Goal: Use online tool/utility: Utilize a website feature to perform a specific function

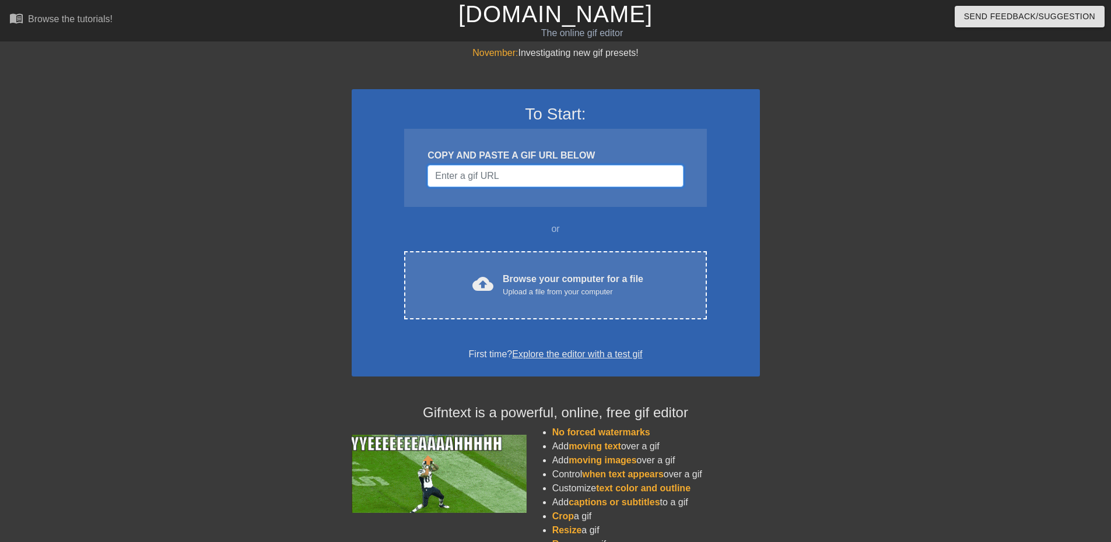
click at [606, 167] on input "Username" at bounding box center [555, 176] width 255 height 22
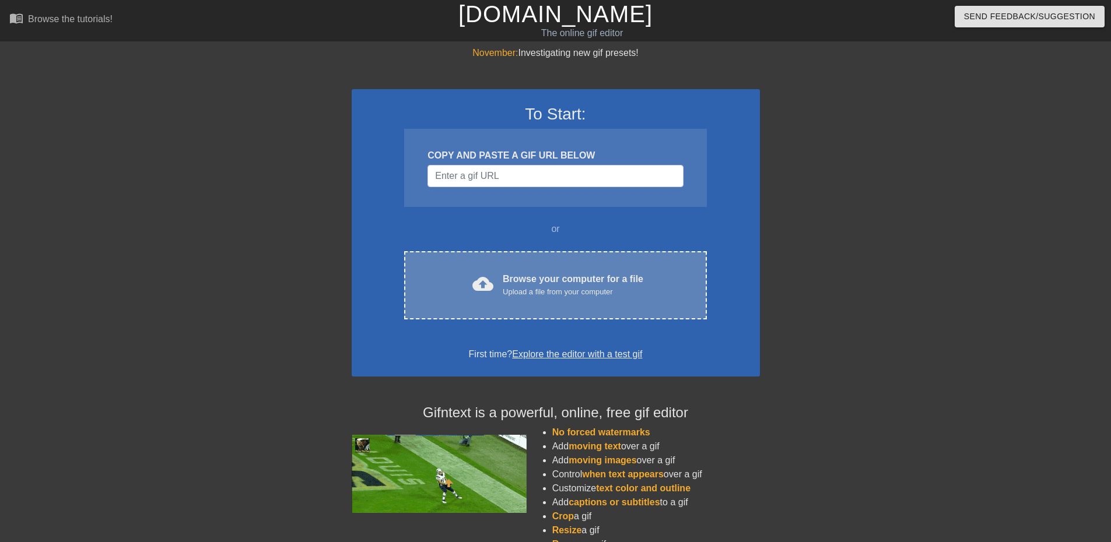
click at [552, 272] on div "Browse your computer for a file Upload a file from your computer" at bounding box center [573, 285] width 141 height 26
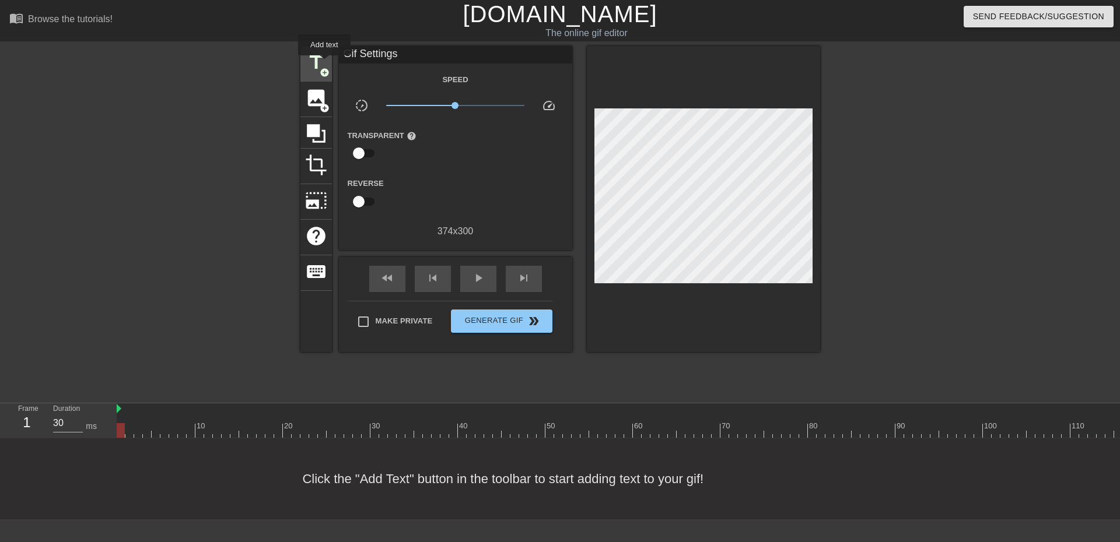
click at [324, 64] on span "title" at bounding box center [316, 62] width 22 height 22
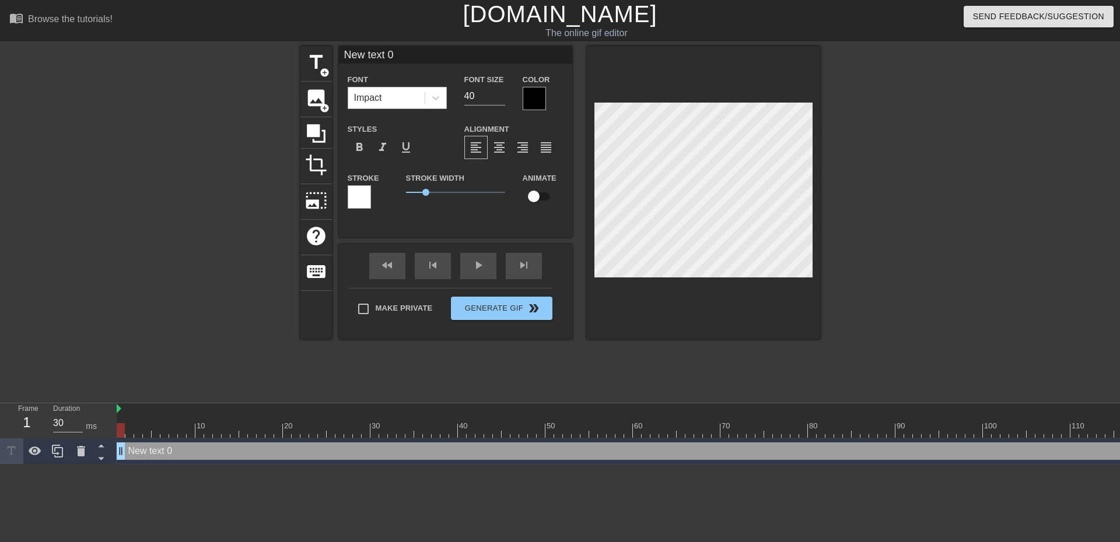
click at [391, 96] on div "Impact" at bounding box center [386, 97] width 76 height 21
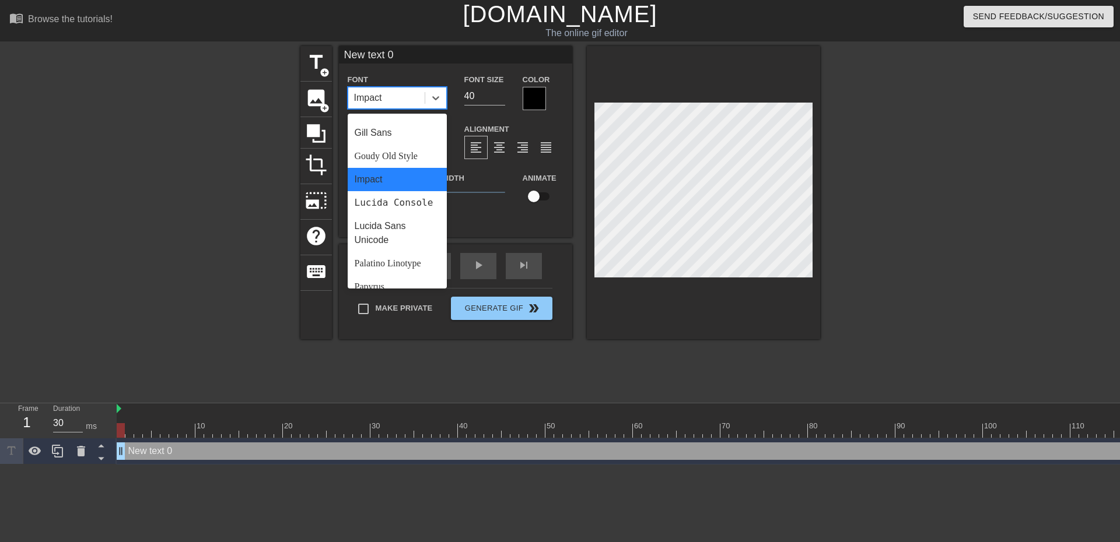
scroll to position [262, 0]
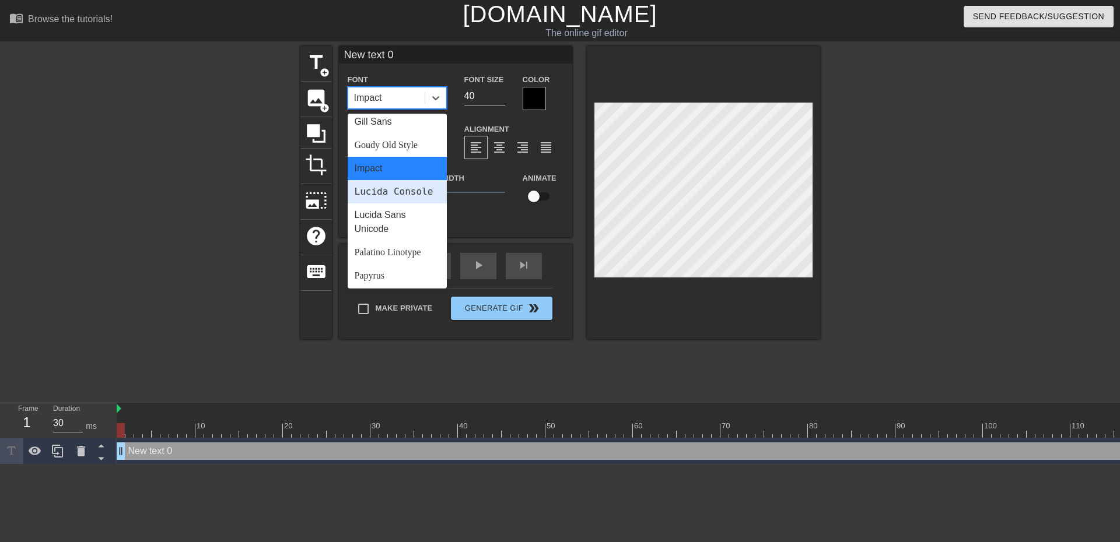
click at [427, 191] on div "Lucida Console" at bounding box center [397, 191] width 99 height 23
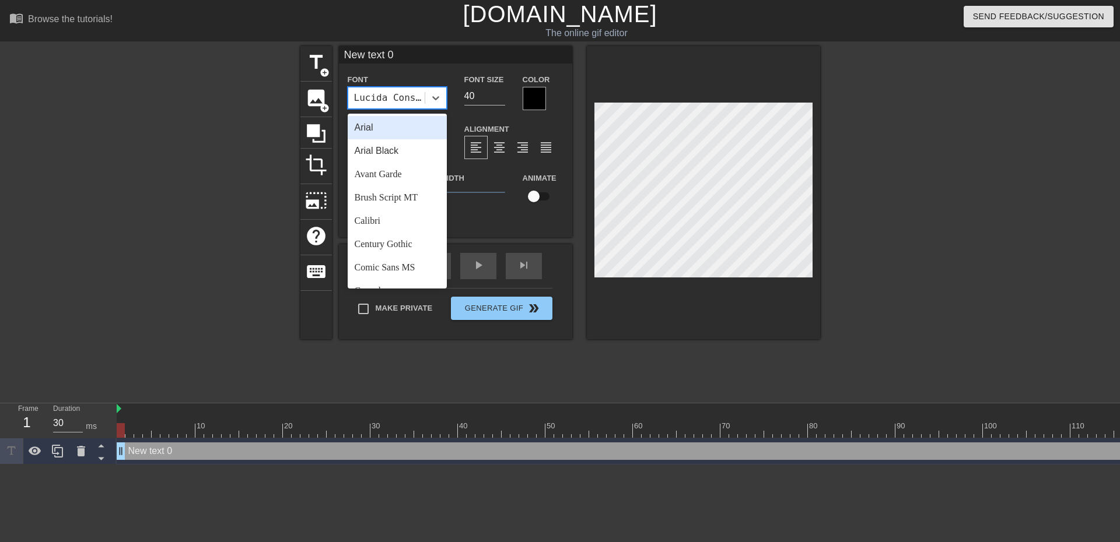
click at [422, 94] on div "Lucida Console" at bounding box center [390, 98] width 72 height 14
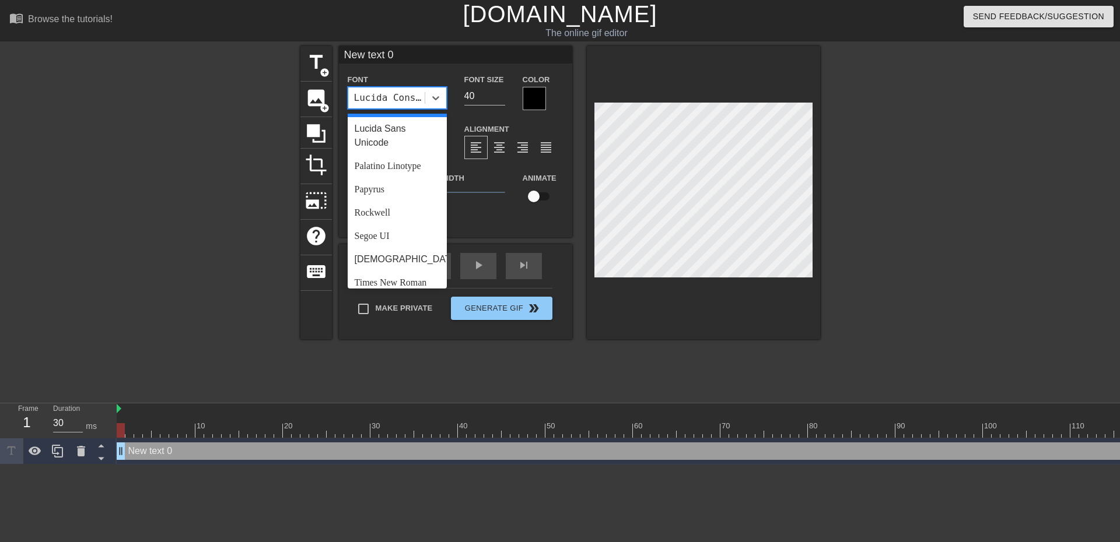
scroll to position [418, 0]
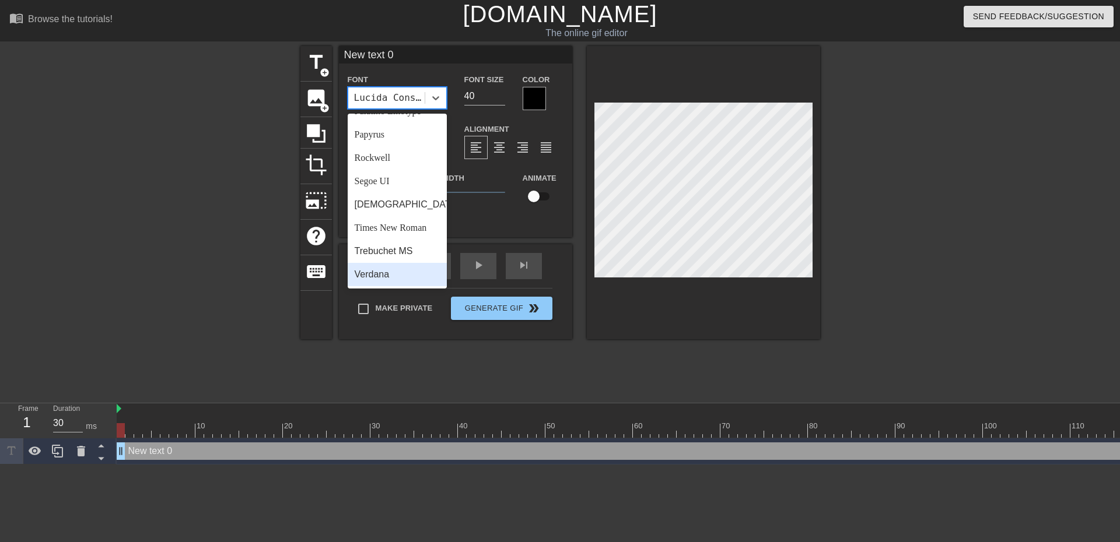
click at [392, 272] on div "Verdana" at bounding box center [397, 274] width 99 height 23
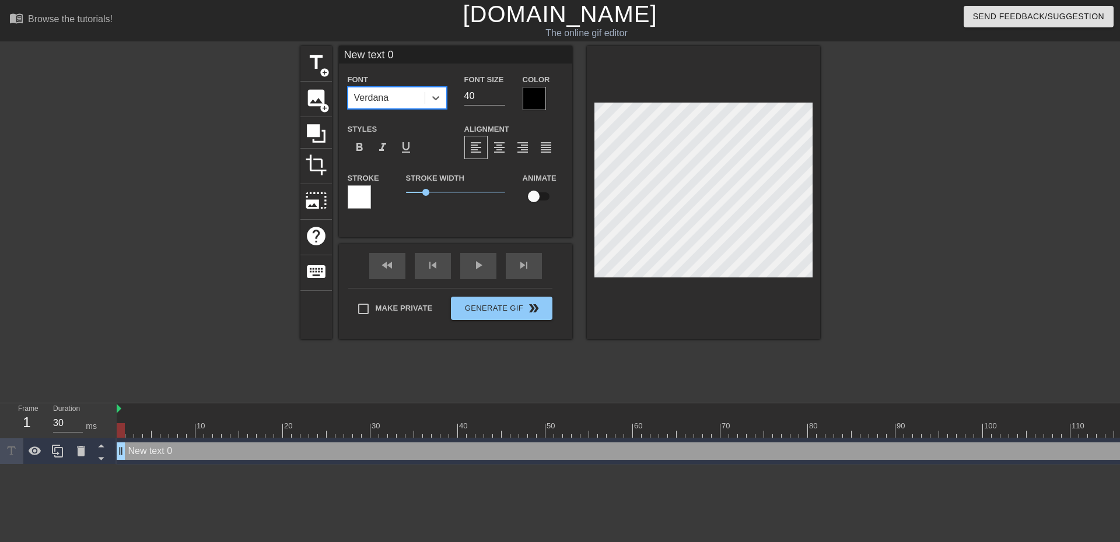
click at [402, 104] on div "Verdana" at bounding box center [386, 97] width 76 height 21
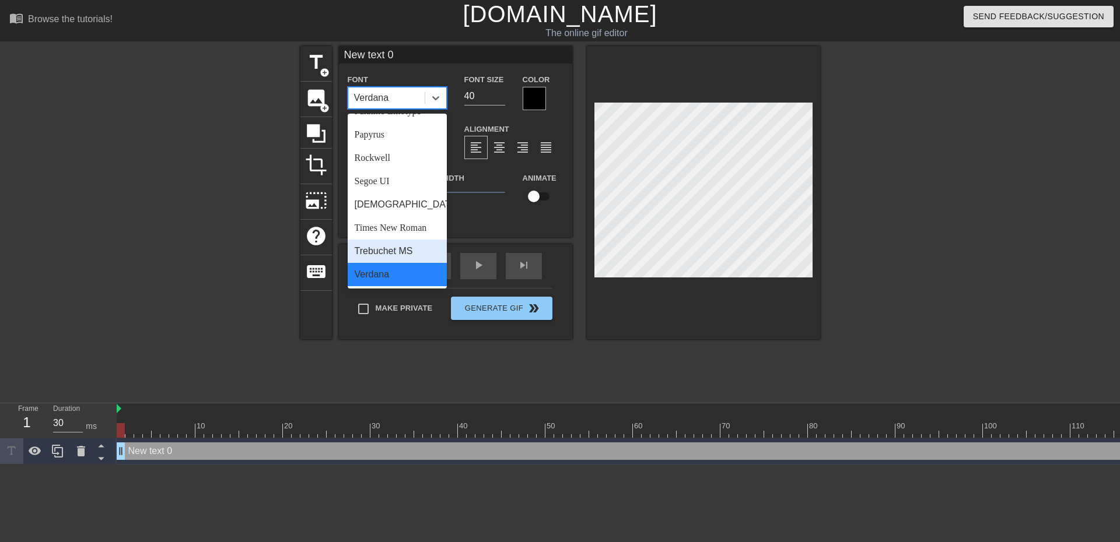
click at [415, 255] on div "Trebuchet MS" at bounding box center [397, 251] width 99 height 23
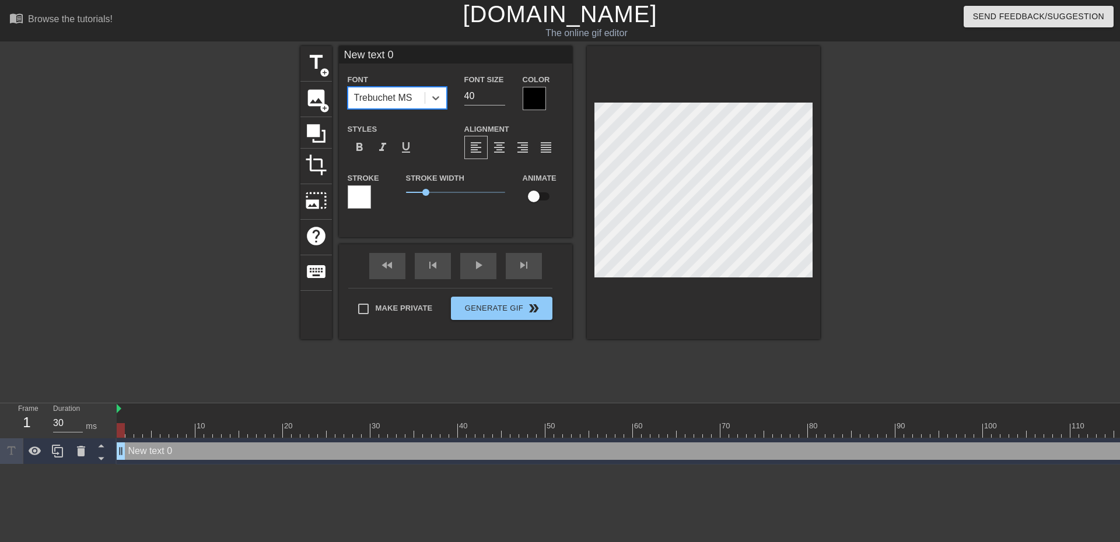
click at [402, 101] on div "Trebuchet MS" at bounding box center [383, 98] width 58 height 14
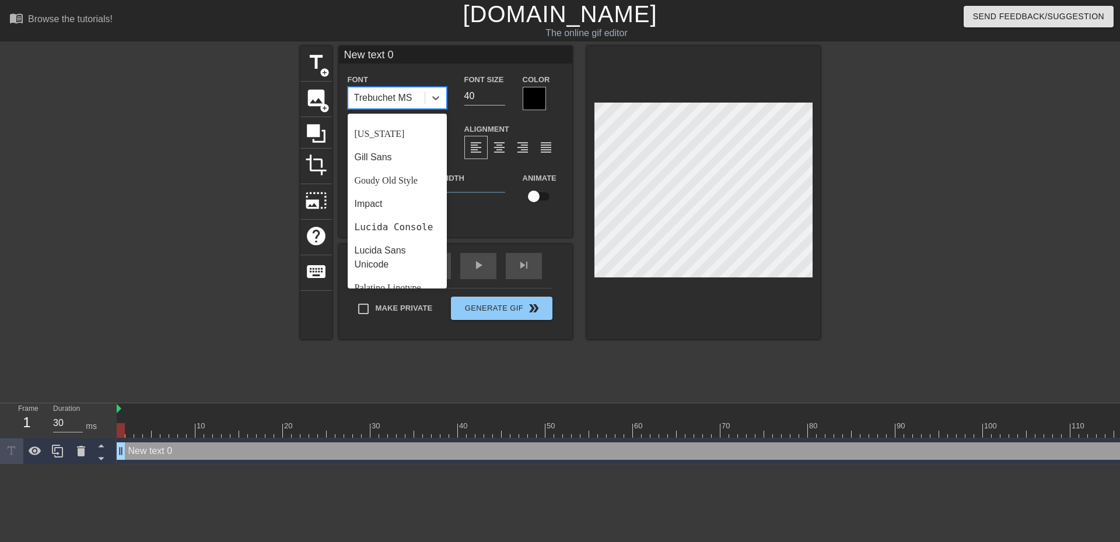
scroll to position [229, 0]
click at [410, 197] on div "Impact" at bounding box center [397, 201] width 99 height 23
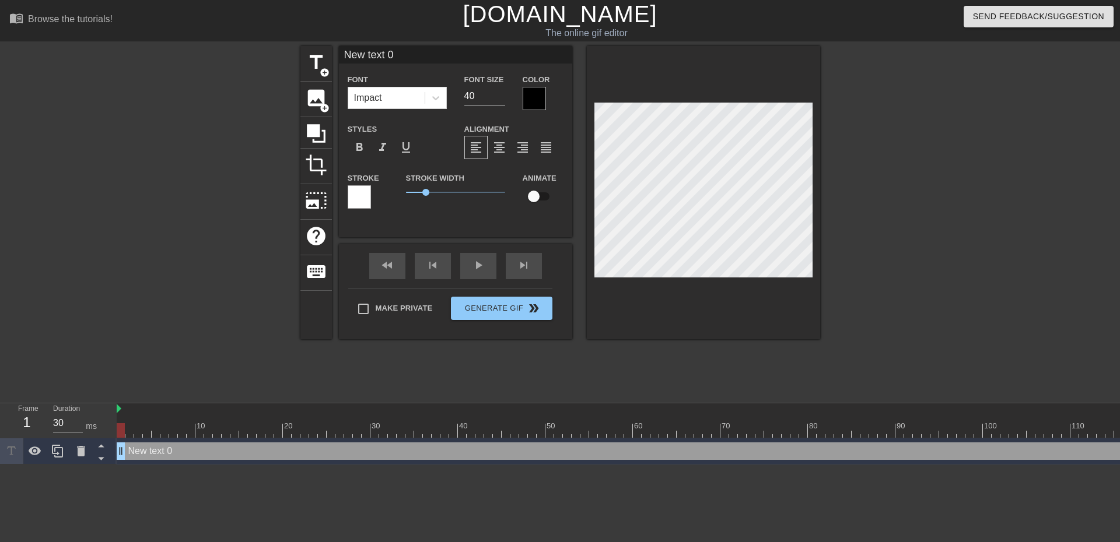
scroll to position [2, 3]
type input "G"
type textarea "G"
type input "Go"
type textarea "Go"
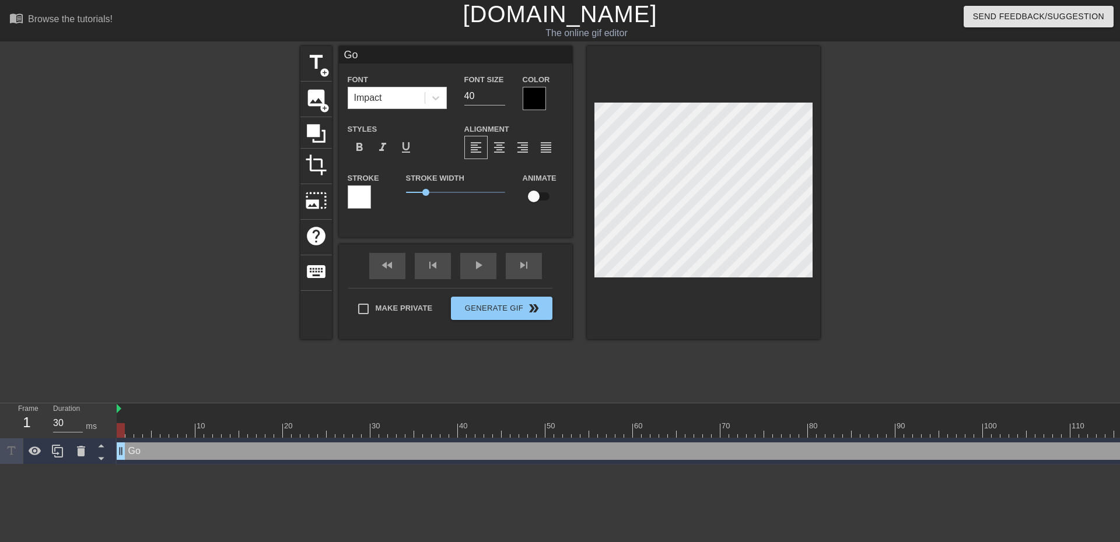
type input "Goo"
type textarea "Goo"
type input "Good"
type textarea "Good"
type input "Good"
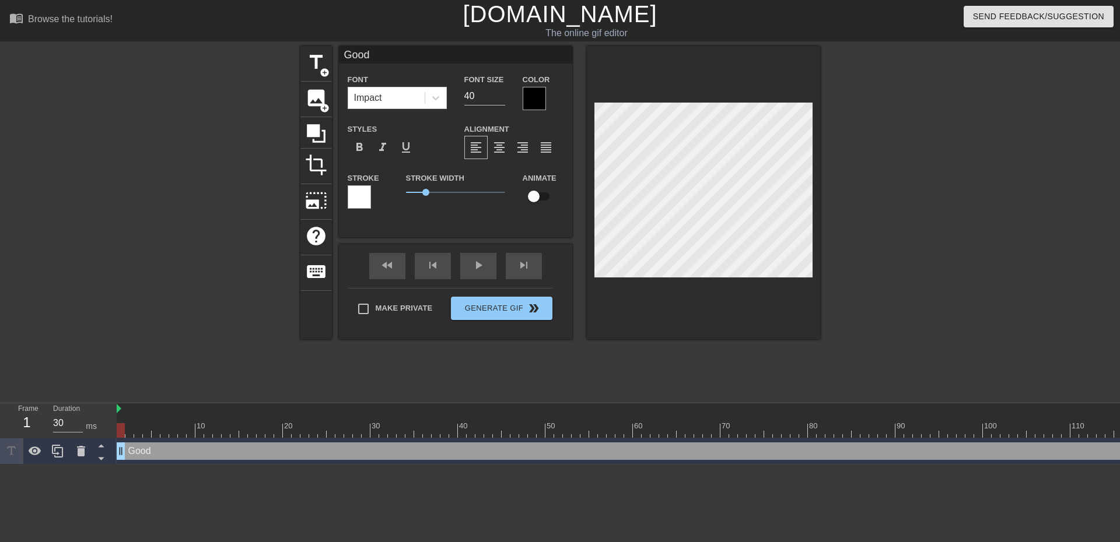
type textarea "Good"
type input "Good N"
type textarea "Good N"
type input "Good Ni"
type textarea "Good Ni"
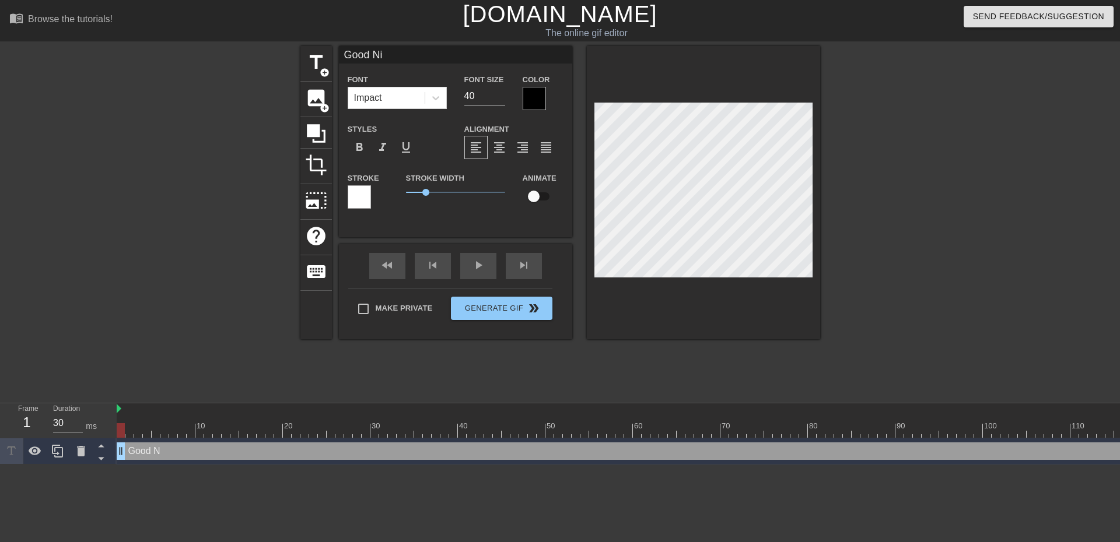
type input "Good Nig"
type textarea "Good Nig"
type input "Good Nigh"
type textarea "Good Nigh"
type input "Good Night"
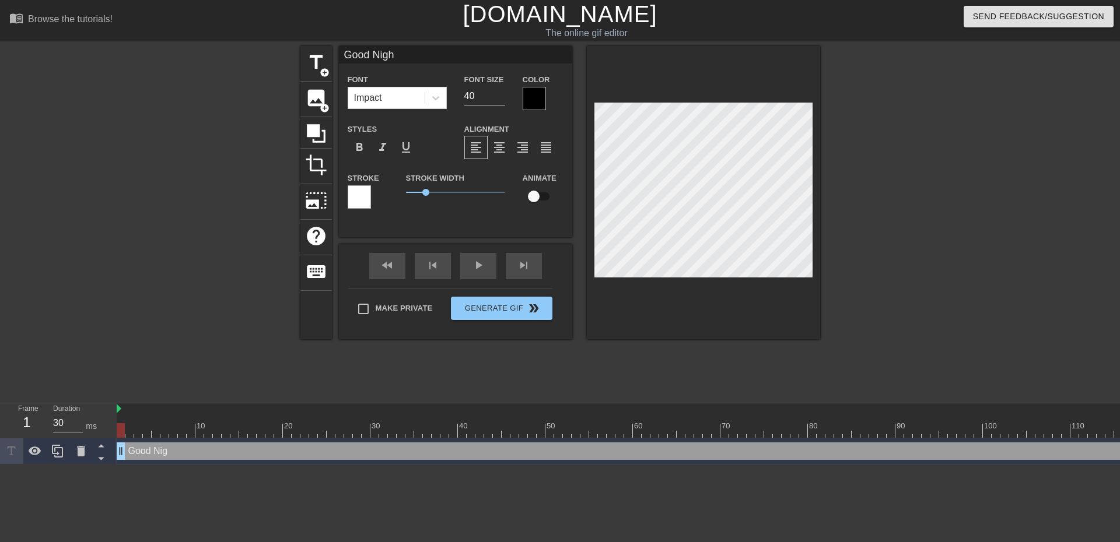
type textarea "Good Night"
type input "Good Night"
type textarea "Good Night"
type input "Good Night r"
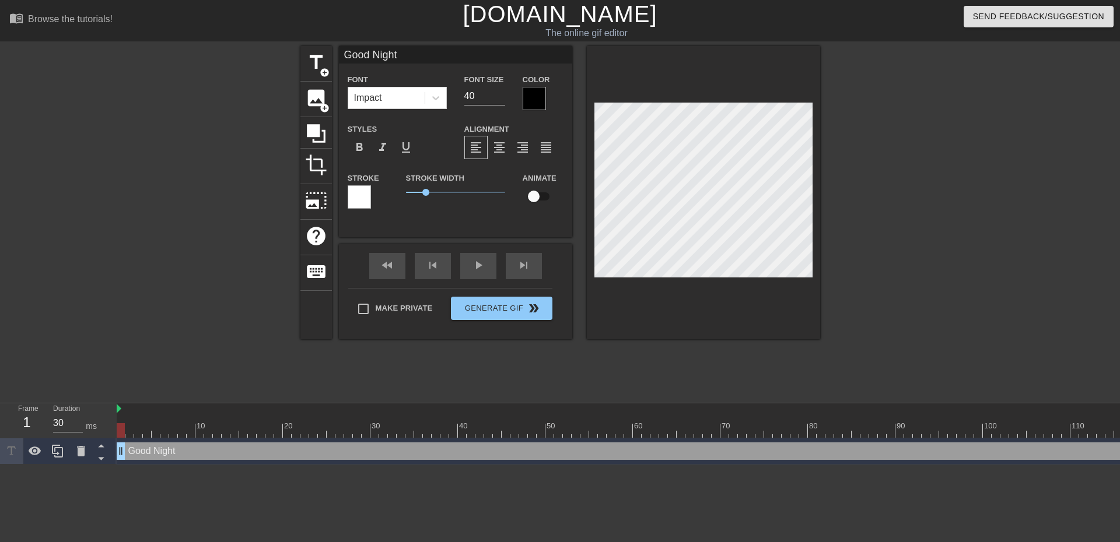
type textarea "Good Night r"
type input "Good Night ri"
type textarea "Good Night ri"
type input "Good Night rin"
type textarea "Good Night rin"
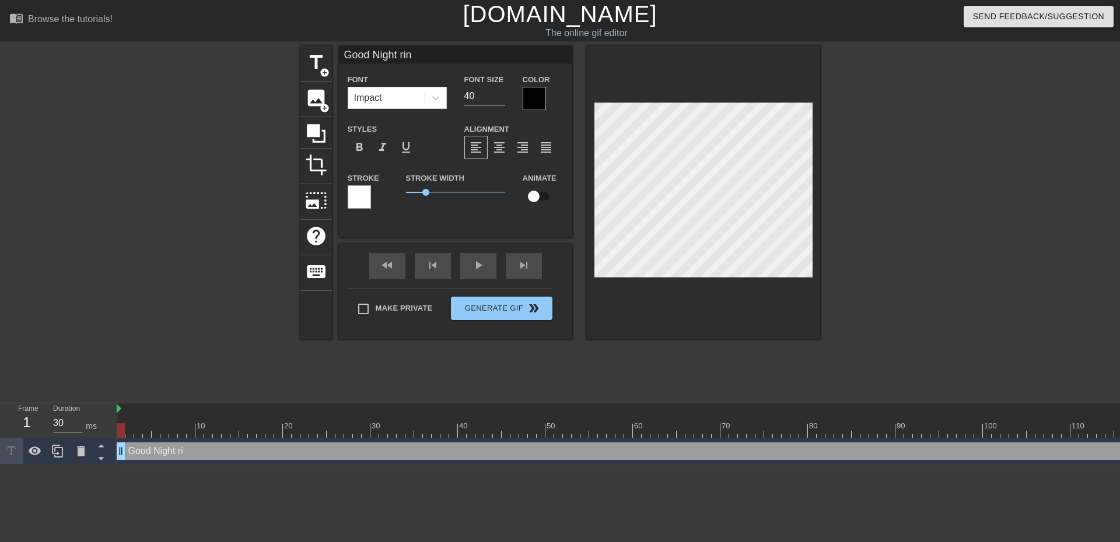
type input "Good Night rinr"
type textarea "Good Night rinr"
type input "Good Night rinri"
type textarea "Good Night rinri"
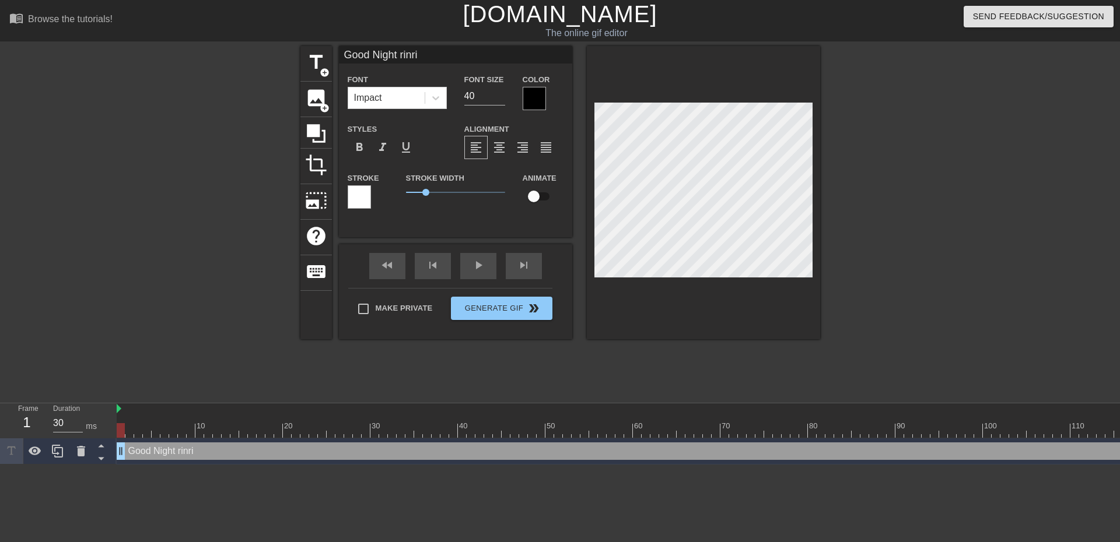
type input "Good Night rinrin"
type textarea "Good Night rinrin"
type input "Good ight rinrin"
type textarea "Good ight rinrin"
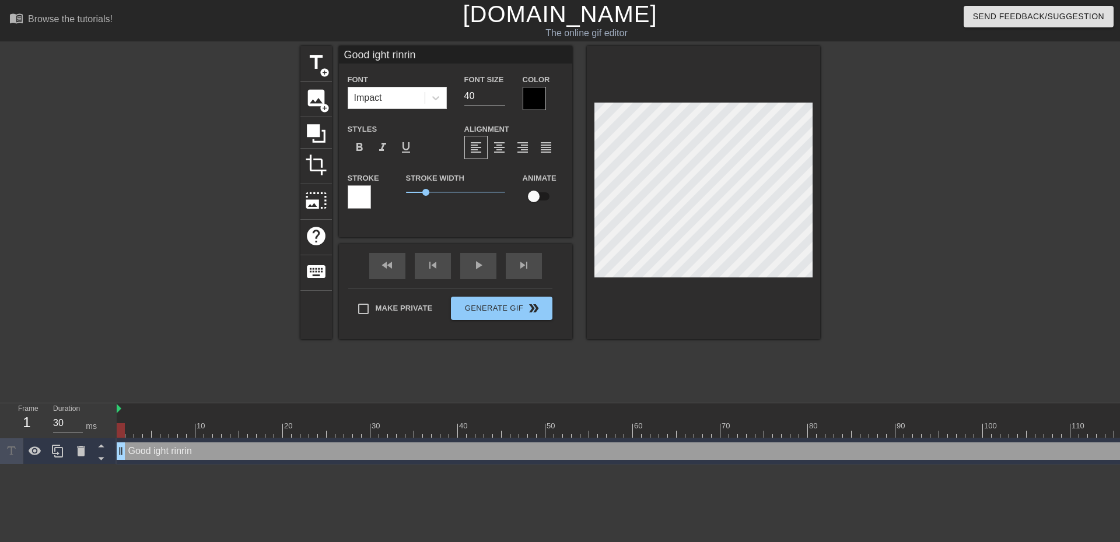
type input "Good night rinrin"
type textarea "Good night rinrin"
type input "ood night rinrin"
type textarea "ood night rinrin"
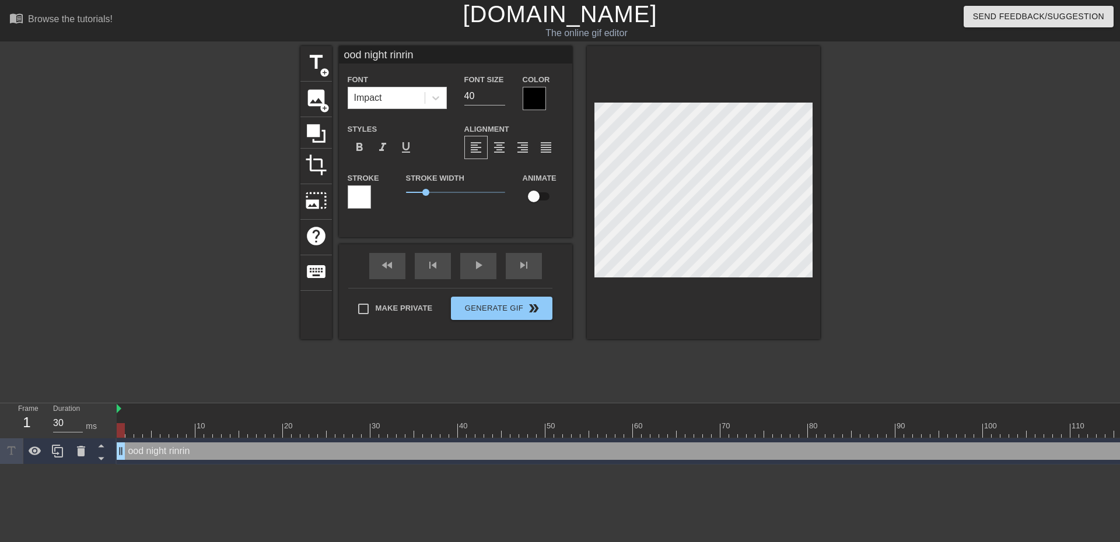
type input "good night rinrin"
type textarea "good night rinrin"
click at [542, 94] on div at bounding box center [534, 98] width 23 height 23
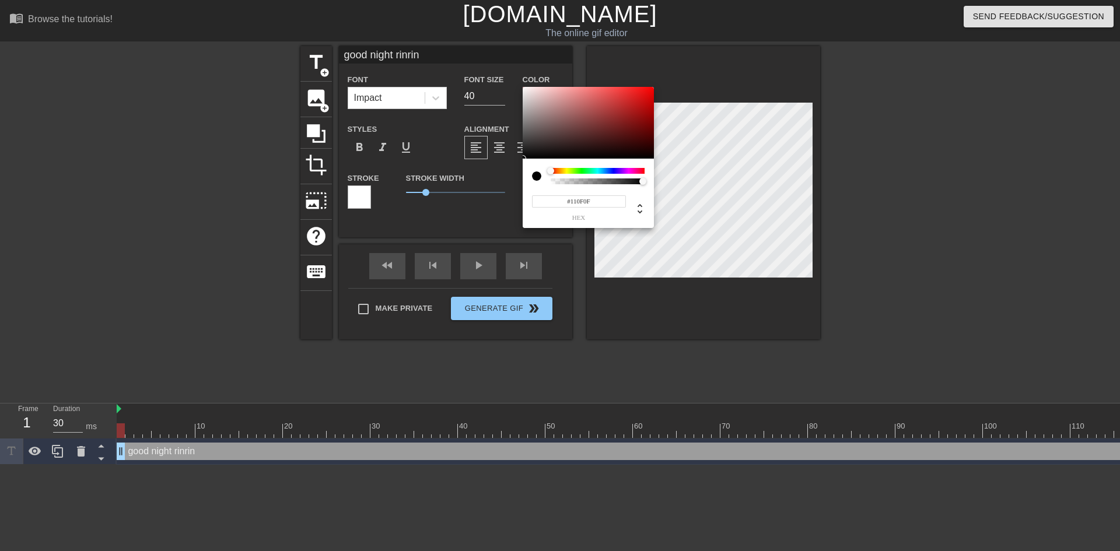
type input "#FFFFFF"
drag, startPoint x: 551, startPoint y: 83, endPoint x: 499, endPoint y: 44, distance: 65.3
click at [499, 44] on div "#FFFFFF hex" at bounding box center [560, 275] width 1120 height 551
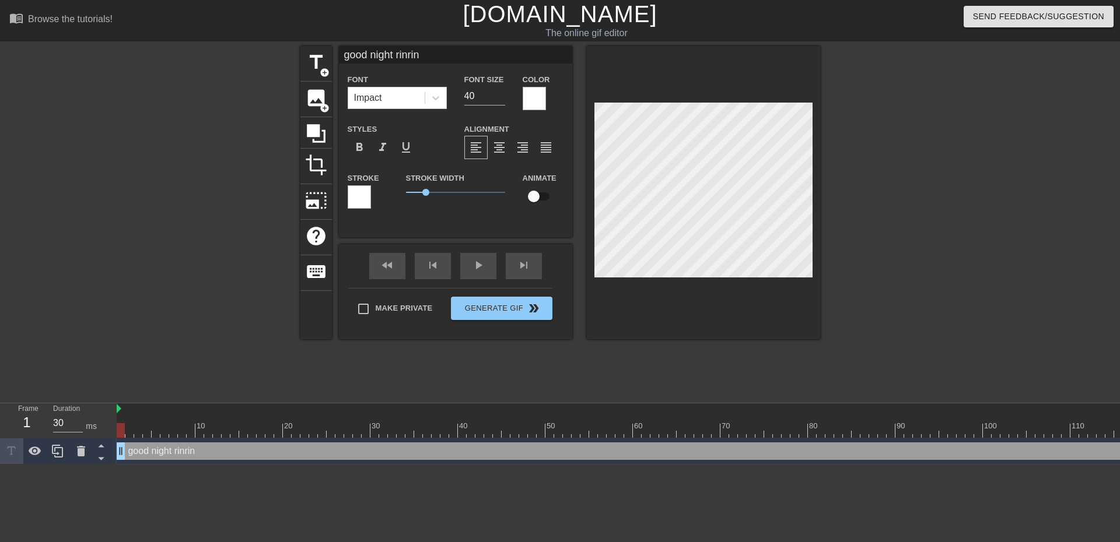
click at [355, 195] on div at bounding box center [359, 196] width 23 height 23
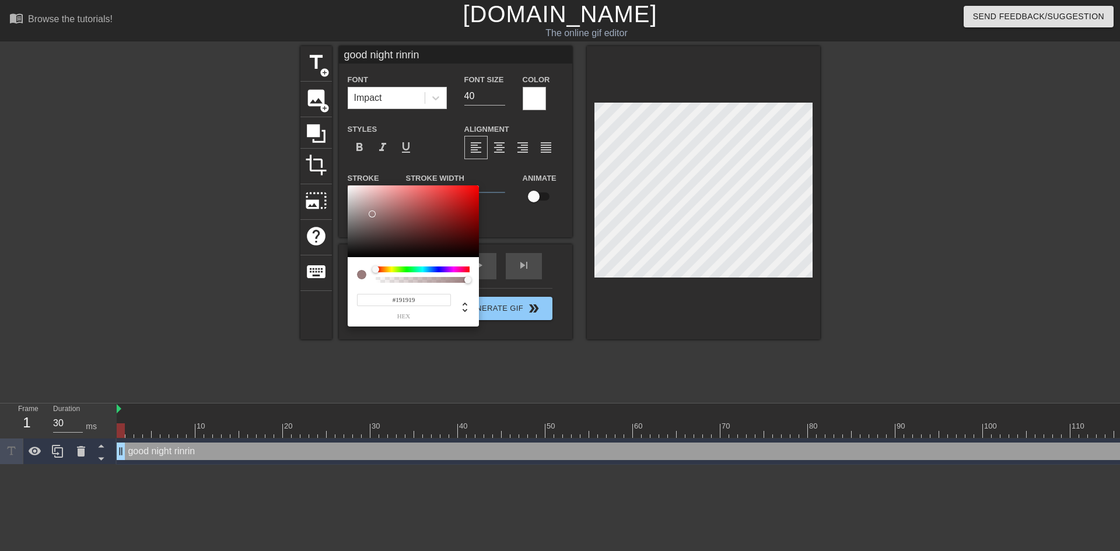
type input "#000000"
drag, startPoint x: 381, startPoint y: 212, endPoint x: 313, endPoint y: 314, distance: 123.1
click at [313, 314] on div "#000000 hex" at bounding box center [560, 275] width 1120 height 551
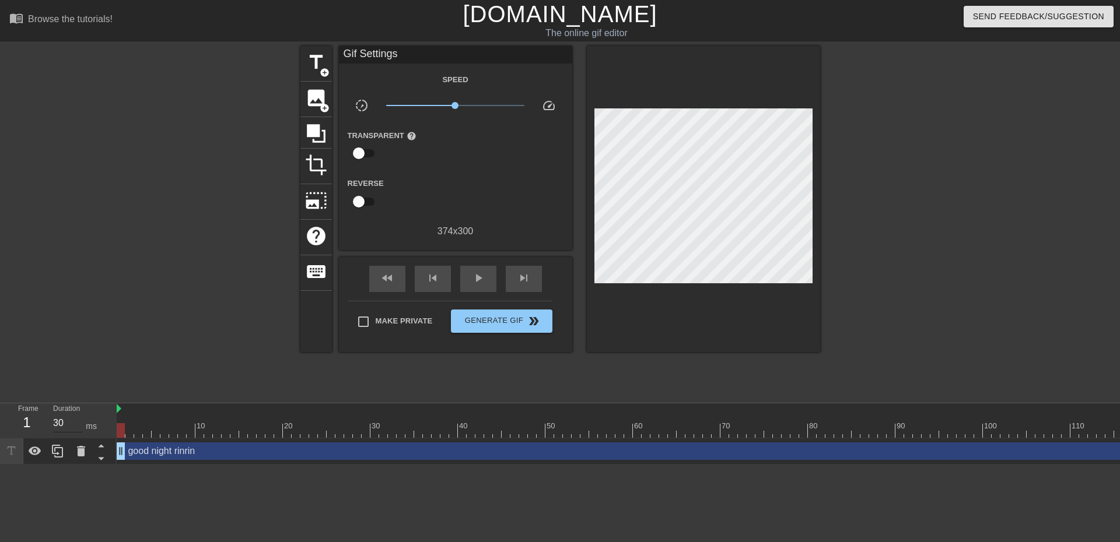
drag, startPoint x: 117, startPoint y: 408, endPoint x: 82, endPoint y: 416, distance: 35.9
click at [82, 416] on div "Frame 1 Duration 30 ms 10 20 30 40 50 60 70 80 90 100 110 120 130 140 150" at bounding box center [560, 434] width 1120 height 61
drag, startPoint x: 389, startPoint y: 474, endPoint x: 450, endPoint y: 478, distance: 60.8
click at [450, 465] on html "menu_book Browse the tutorials! [DOMAIN_NAME] The online gif editor Send Feedba…" at bounding box center [560, 232] width 1120 height 465
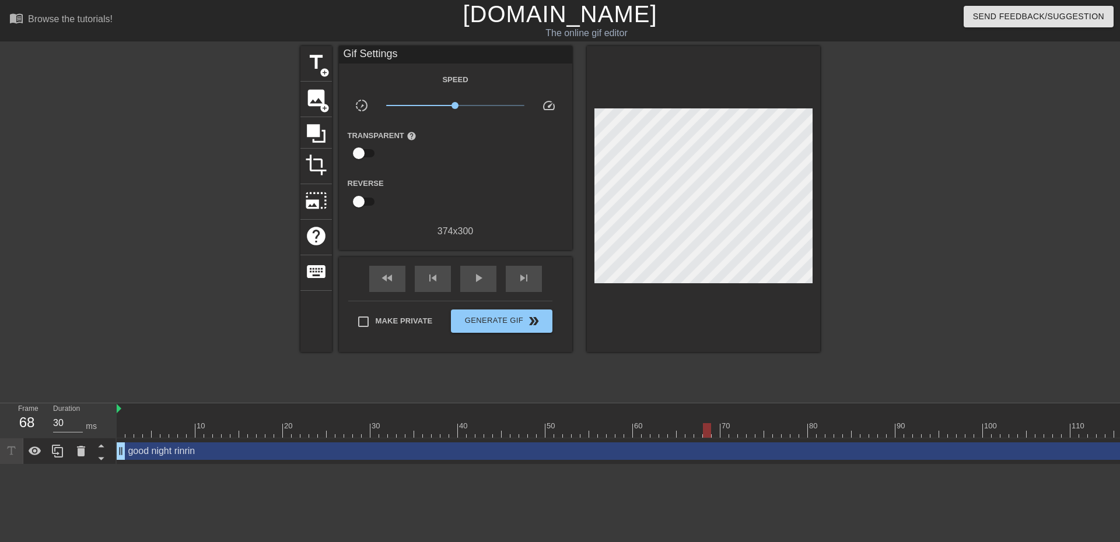
click at [707, 434] on div at bounding box center [707, 430] width 8 height 15
drag, startPoint x: 705, startPoint y: 433, endPoint x: 581, endPoint y: 423, distance: 123.5
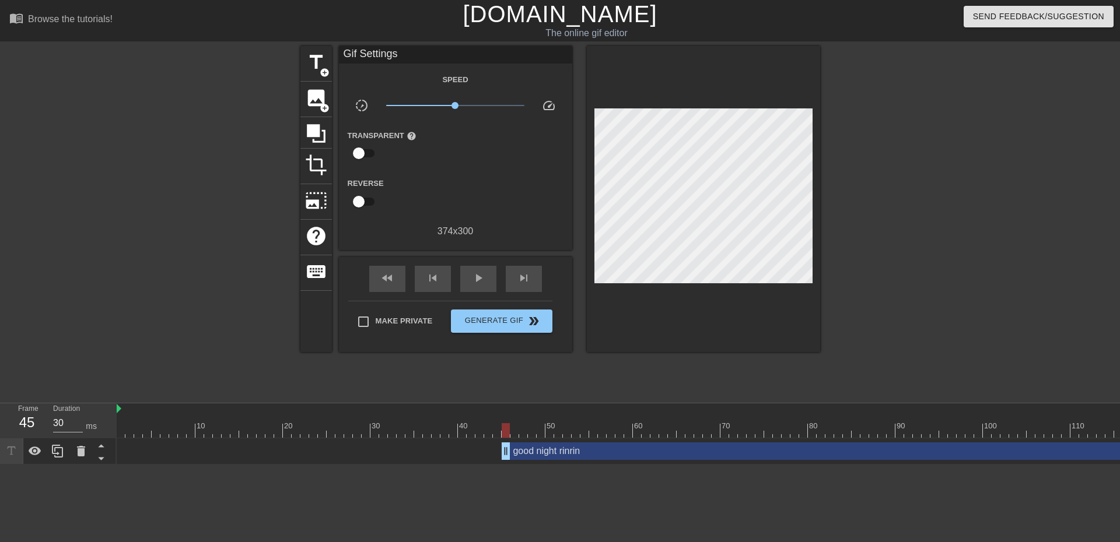
drag, startPoint x: 123, startPoint y: 451, endPoint x: 506, endPoint y: 454, distance: 383.2
click at [134, 399] on div "menu_book Browse the tutorials! [DOMAIN_NAME] The online gif editor Send Feedba…" at bounding box center [560, 232] width 1120 height 465
drag, startPoint x: 786, startPoint y: 436, endPoint x: 31, endPoint y: 426, distance: 754.8
click at [31, 426] on div "Frame 1 Duration 30 ms 10 20 30 40 50 60 70 80 90 100 110 120 130 140 150" at bounding box center [560, 434] width 1120 height 61
click at [317, 157] on span "crop" at bounding box center [316, 165] width 22 height 22
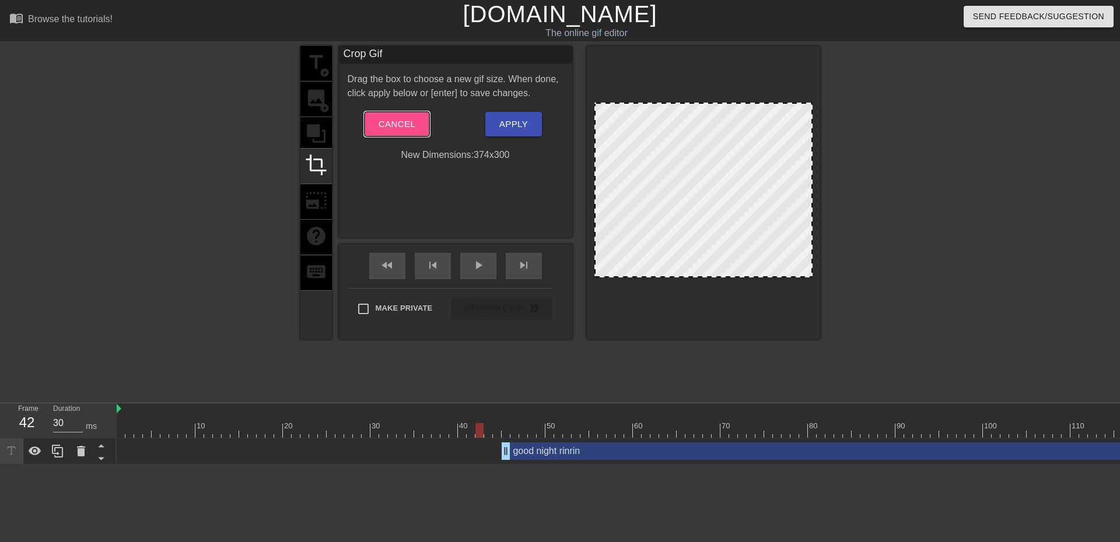
click at [399, 124] on span "Cancel" at bounding box center [397, 124] width 37 height 15
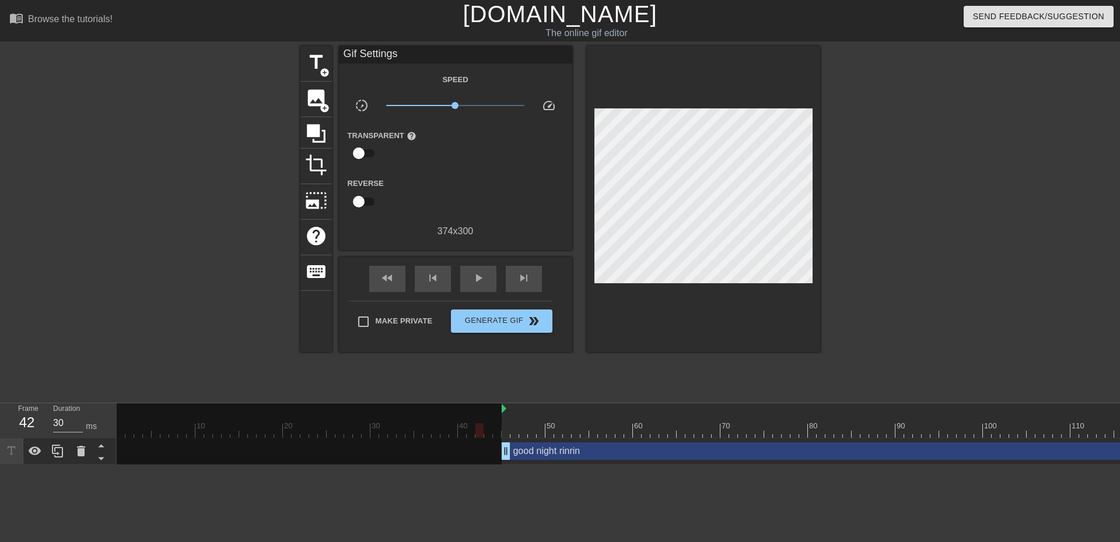
drag, startPoint x: 118, startPoint y: 412, endPoint x: 499, endPoint y: 415, distance: 380.9
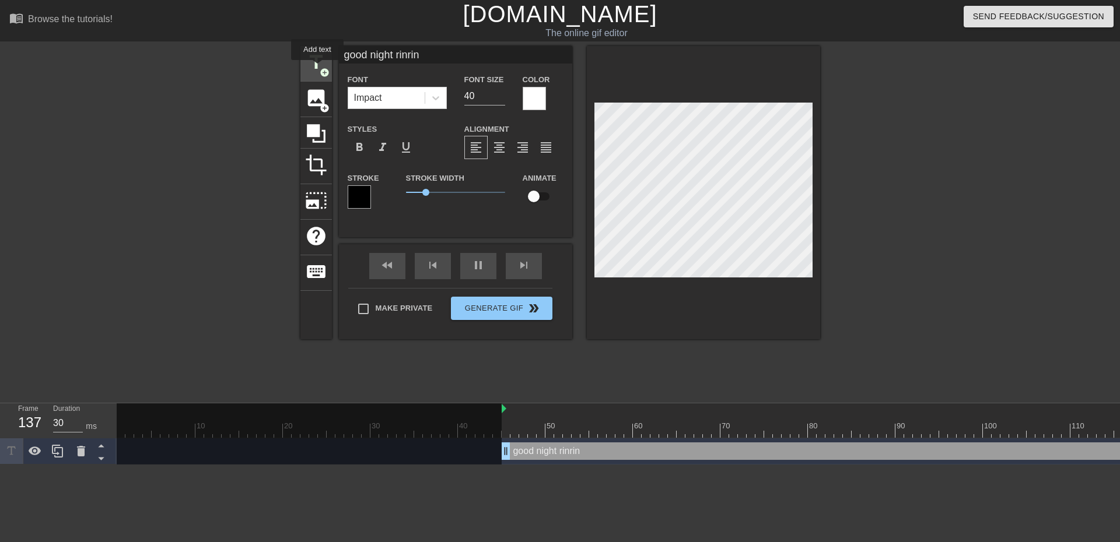
type input "40"
click at [317, 68] on span "title" at bounding box center [316, 62] width 22 height 22
type input "New text 1"
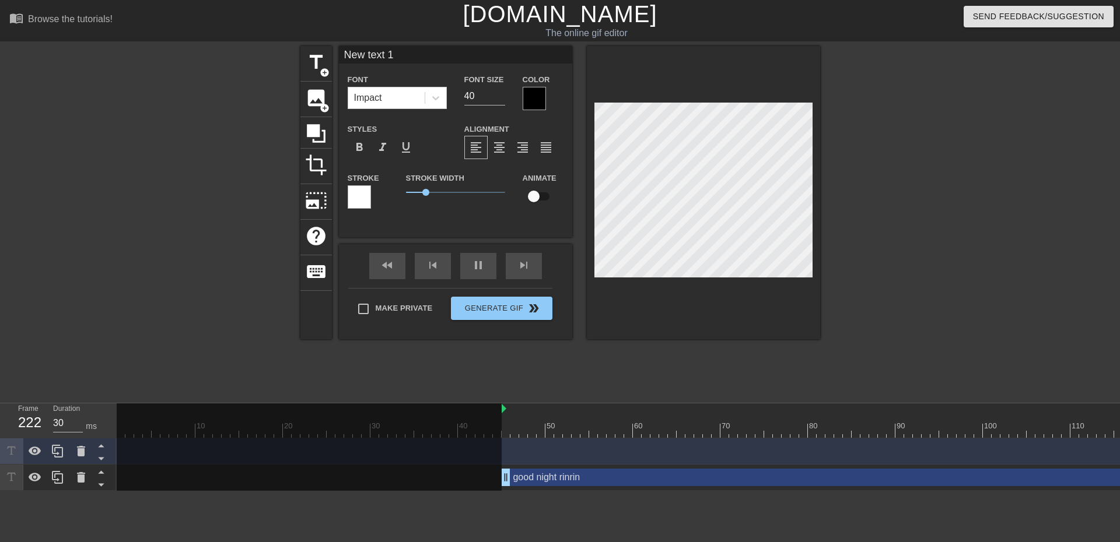
scroll to position [2, 2]
type input "30"
type input "r"
type textarea "r"
type input "30"
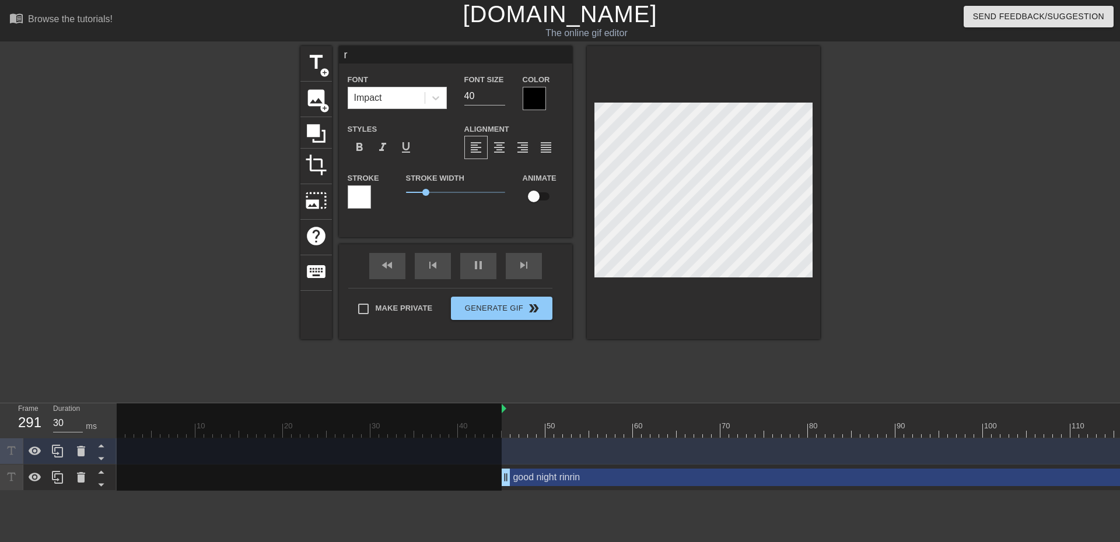
type input "ri"
type textarea "ri"
type input "30"
type input "rin"
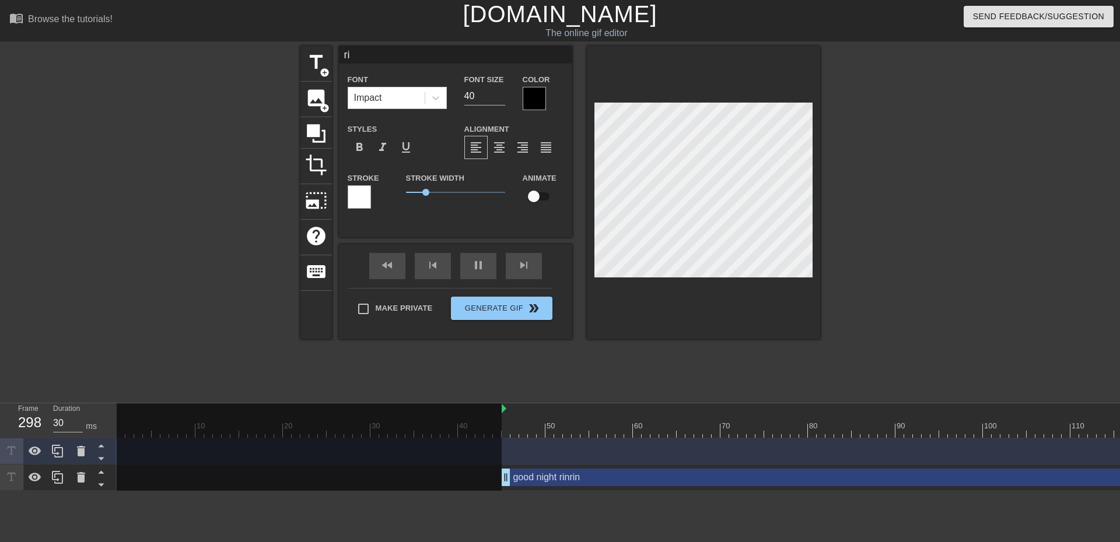
type textarea "rin"
type input "30"
type input "rinr"
type textarea "rinr"
type input "30"
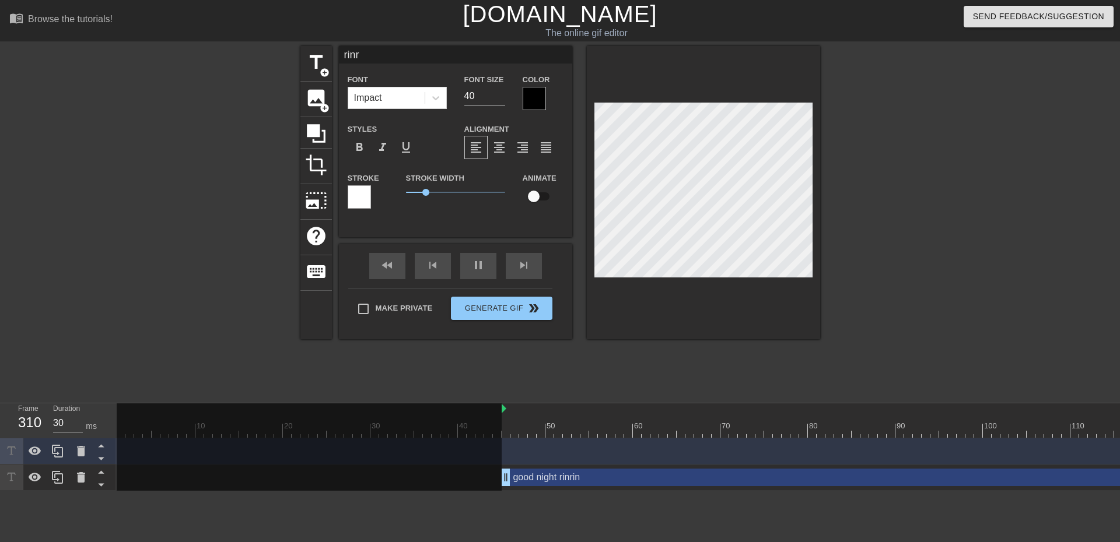
type input "rinri"
type textarea "rinri"
type input "30"
type input "rinrin"
type textarea "rinrin"
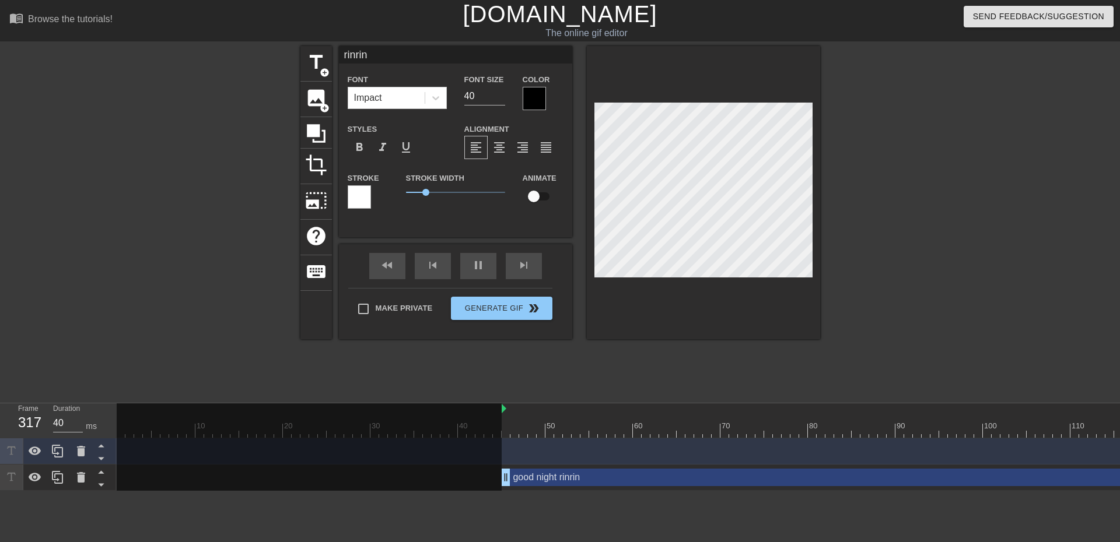
type input "30"
type input "rinrin"
type textarea "rinrin"
type input "40"
type input "rinrin w"
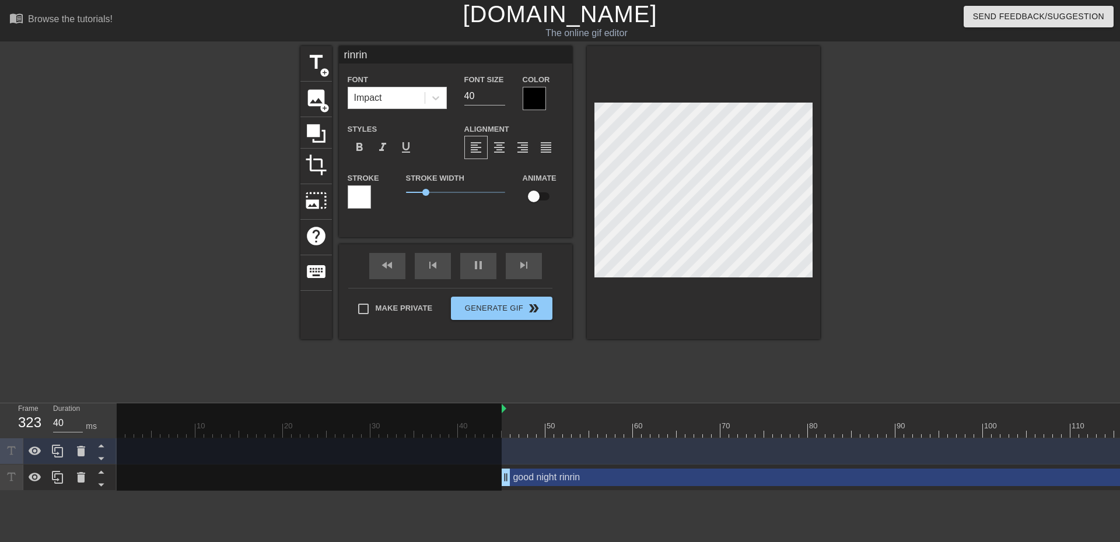
type textarea "rinrin w"
type input "30"
type input "rinrin wh"
type textarea "rinrin wh"
type input "40"
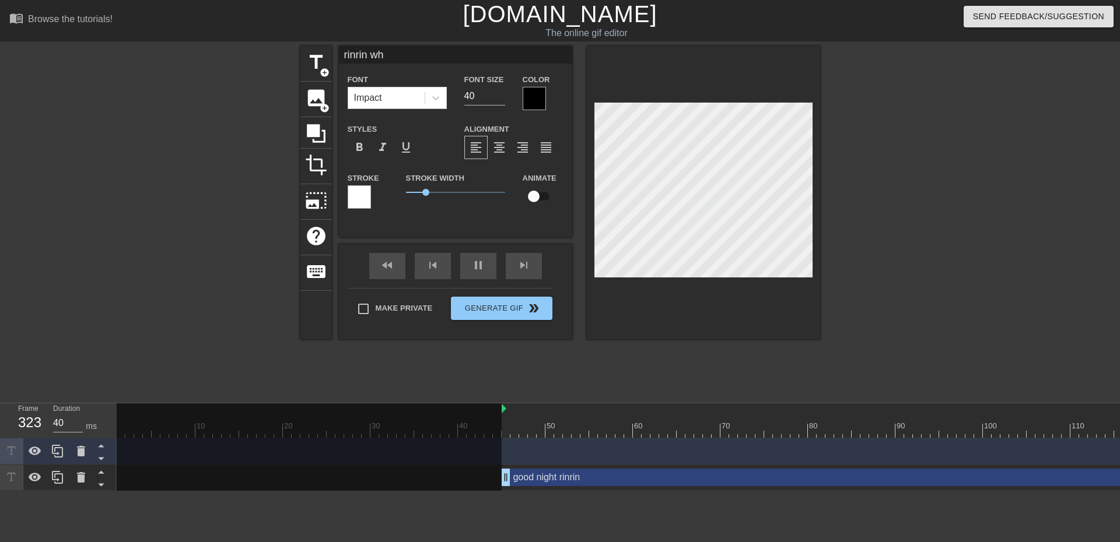
type input "[PERSON_NAME]"
type textarea "[PERSON_NAME]"
type input "30"
type input "rinrin when"
type textarea "rinrin when"
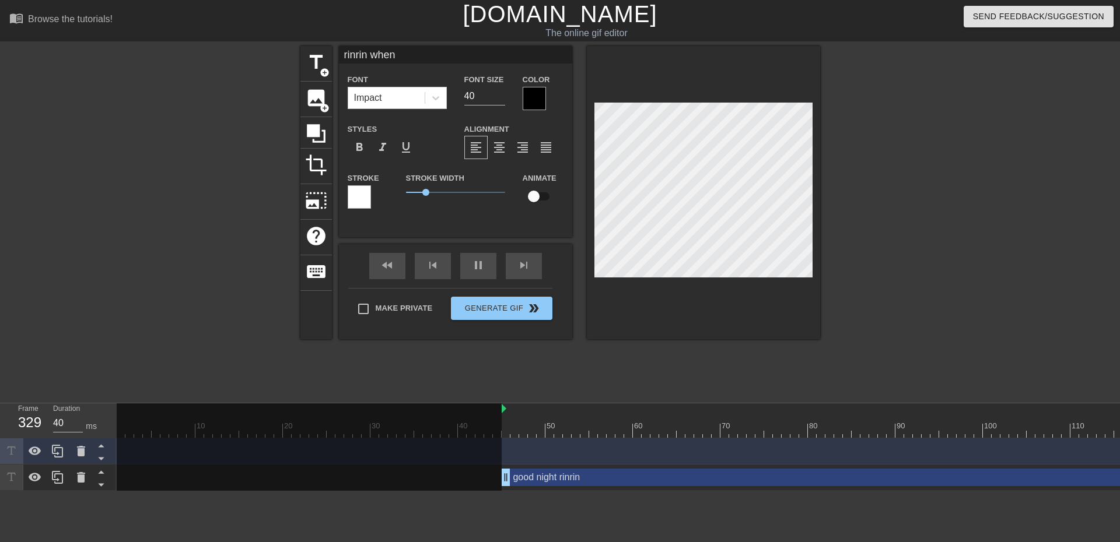
type input "30"
type input "rinrin when"
type textarea "rinrin when"
type input "40"
type input "rinrin when h"
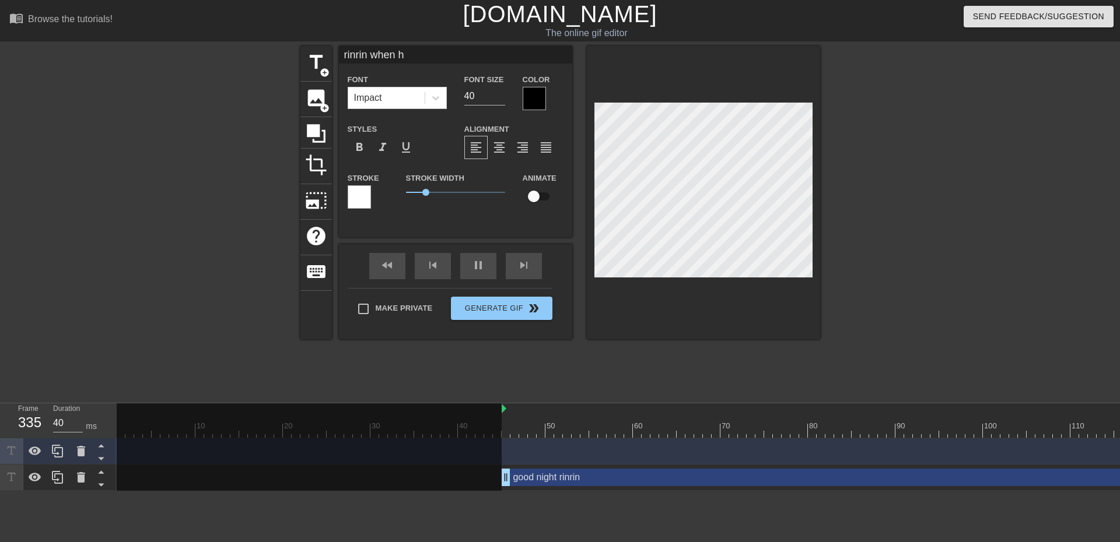
type textarea "rinrin when h"
type input "30"
type input "rinrin when he"
type textarea "rinrin when he"
type input "40"
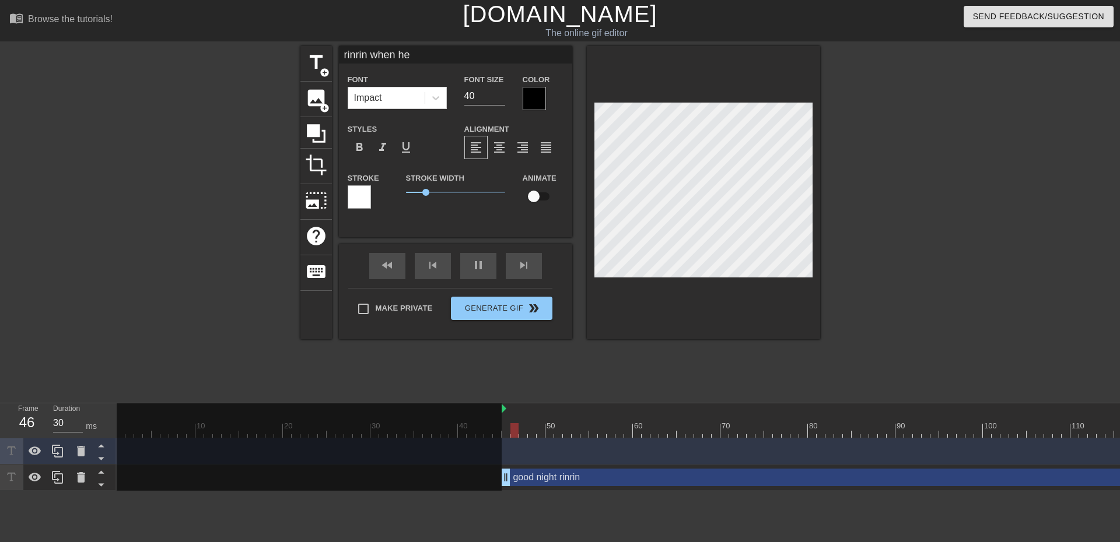
type input "rinrin when hes"
type textarea "rinrin when hes"
type input "30"
type input "rinrin when hes"
type textarea "rinrin when hes"
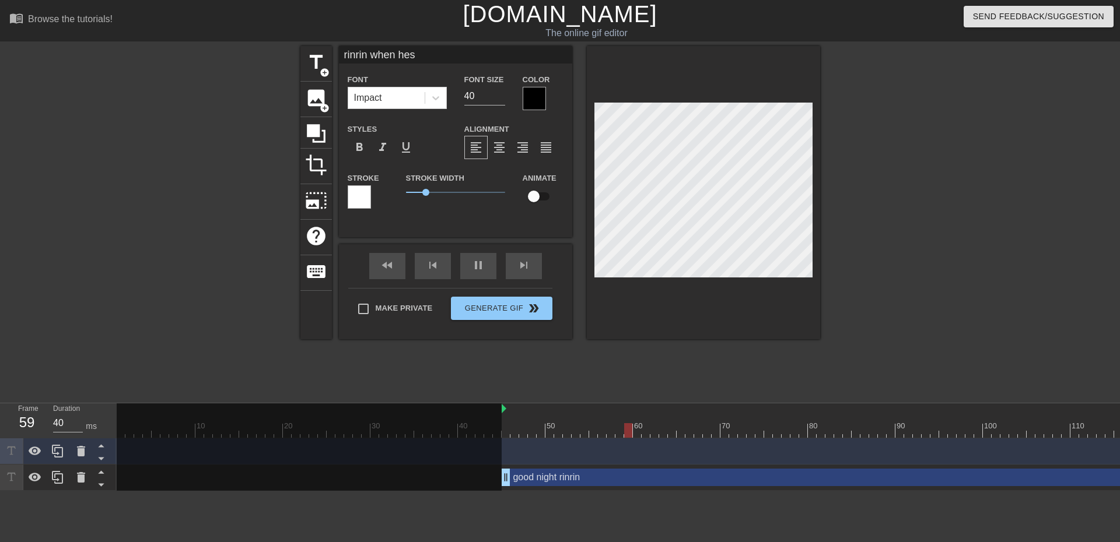
type input "30"
type input "rinrin when hes s"
type textarea "rinrin when hes s"
type input "40"
type input "rinrin when hes sl"
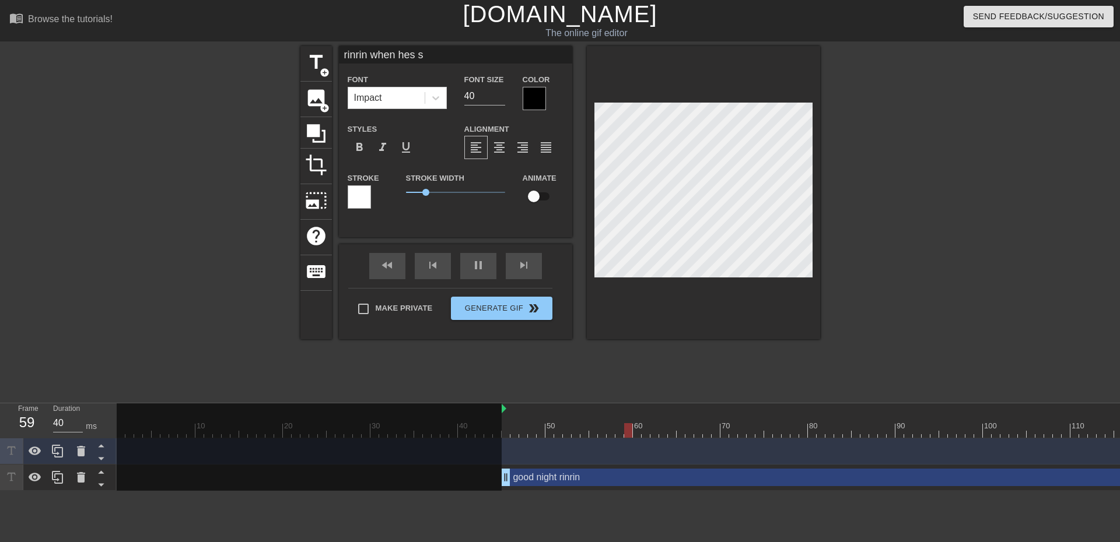
type textarea "rinrin when hes sl"
type input "30"
type input "rinrin when hes sle"
type textarea "rinrin when hes sle"
type input "30"
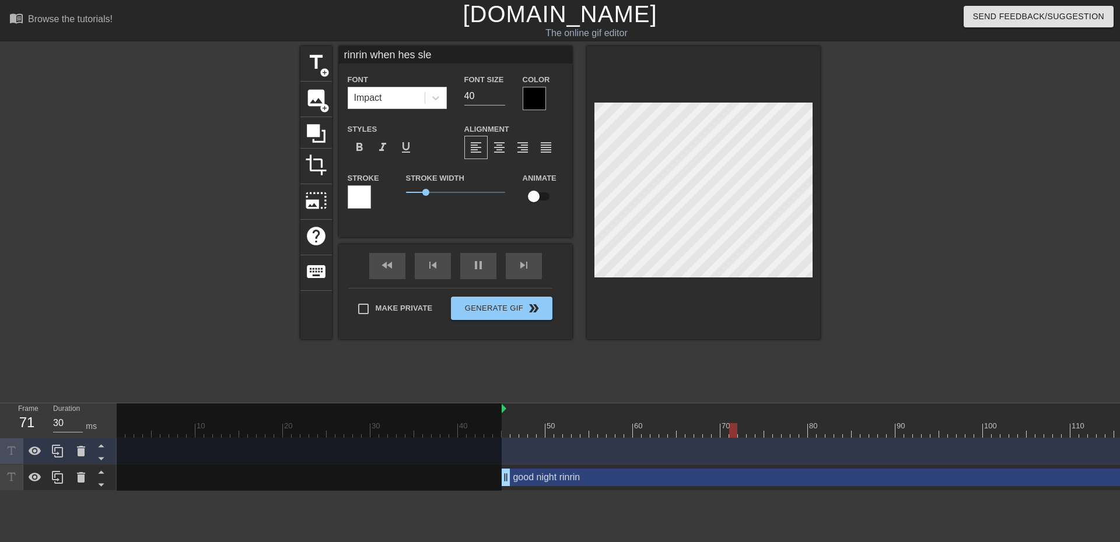
type input "rinrin when hes slee"
type textarea "rinrin when hes slee"
type input "30"
type input "rinrin when hes sleep"
type textarea "rinrin when hes sleep"
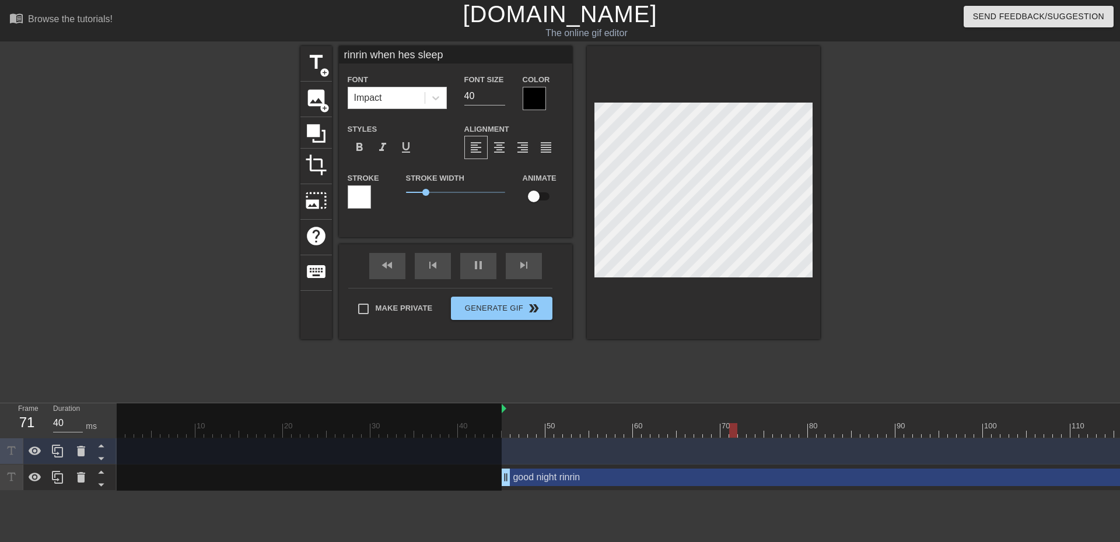
scroll to position [2, 6]
type input "30"
type input "rinrin when hes sleepy"
type textarea "rinrin when hes sleepy"
type input "30"
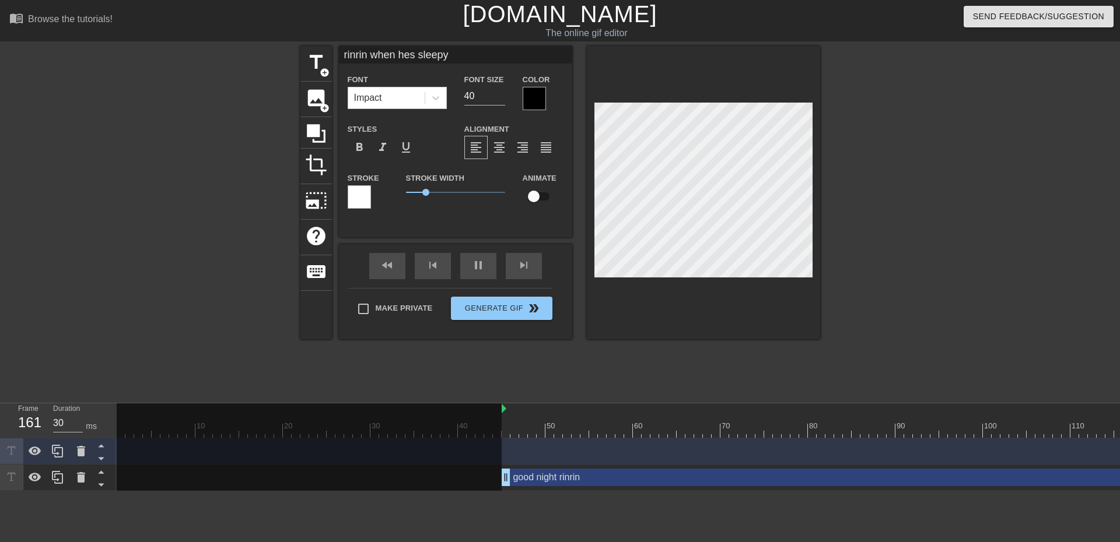
type textarea "rinrin when hes sleepy"
click at [355, 196] on div at bounding box center [359, 196] width 23 height 23
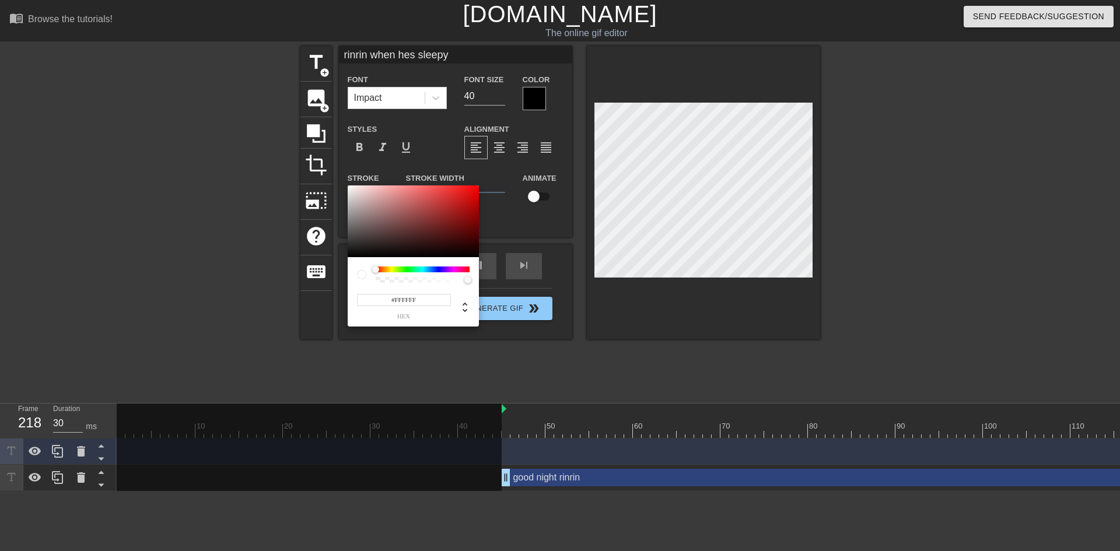
type input "40"
type input "#866363"
type input "30"
type input "#7C5B5B"
type input "40"
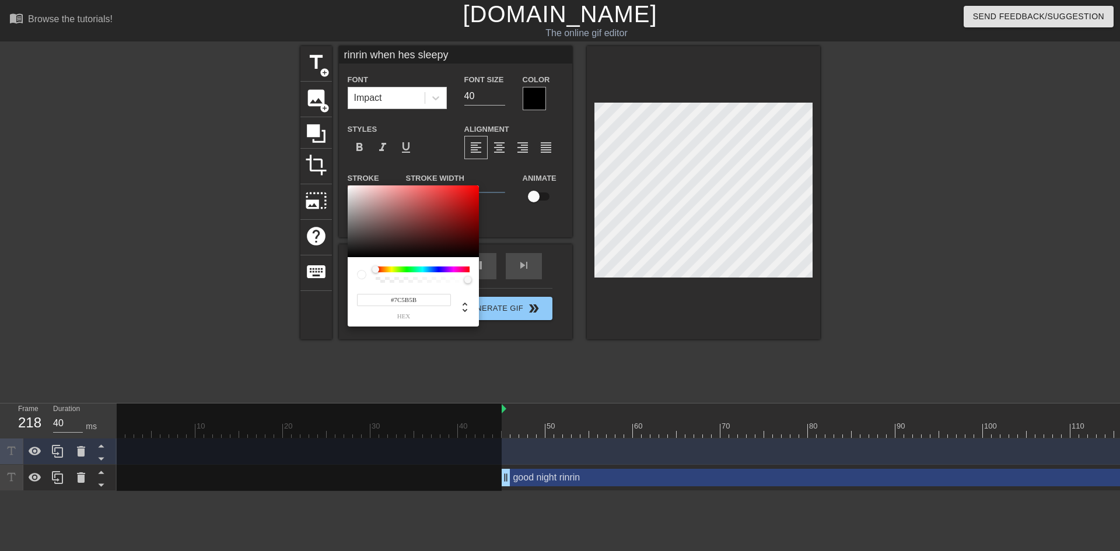
type input "#241F1F"
type input "30"
type input "#000000"
drag, startPoint x: 376, startPoint y: 232, endPoint x: 336, endPoint y: 289, distance: 69.9
click at [311, 310] on div "#000000 hex" at bounding box center [560, 275] width 1120 height 551
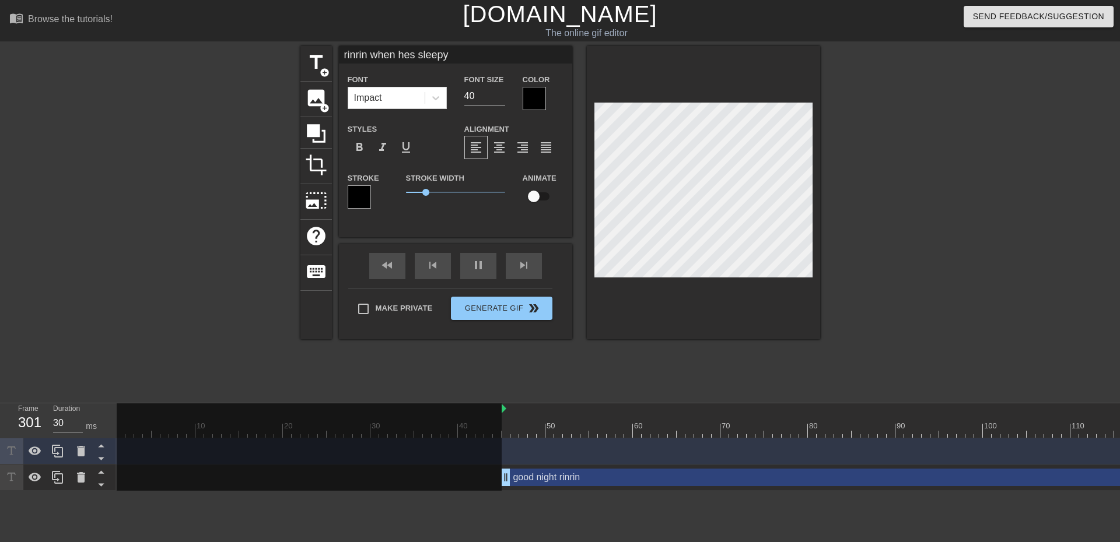
click at [529, 93] on div at bounding box center [534, 98] width 23 height 23
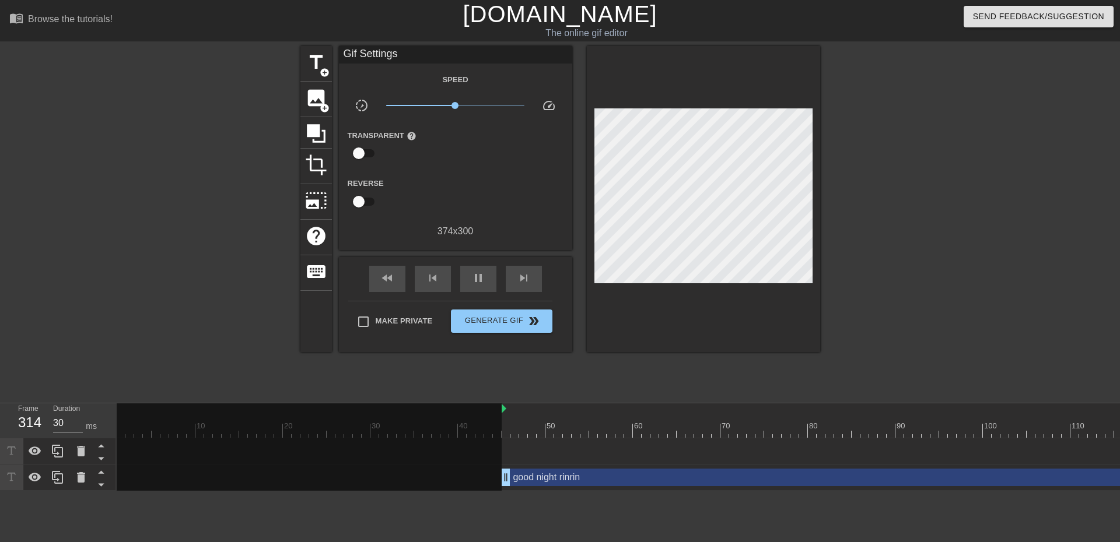
drag, startPoint x: 510, startPoint y: 169, endPoint x: 519, endPoint y: 157, distance: 14.1
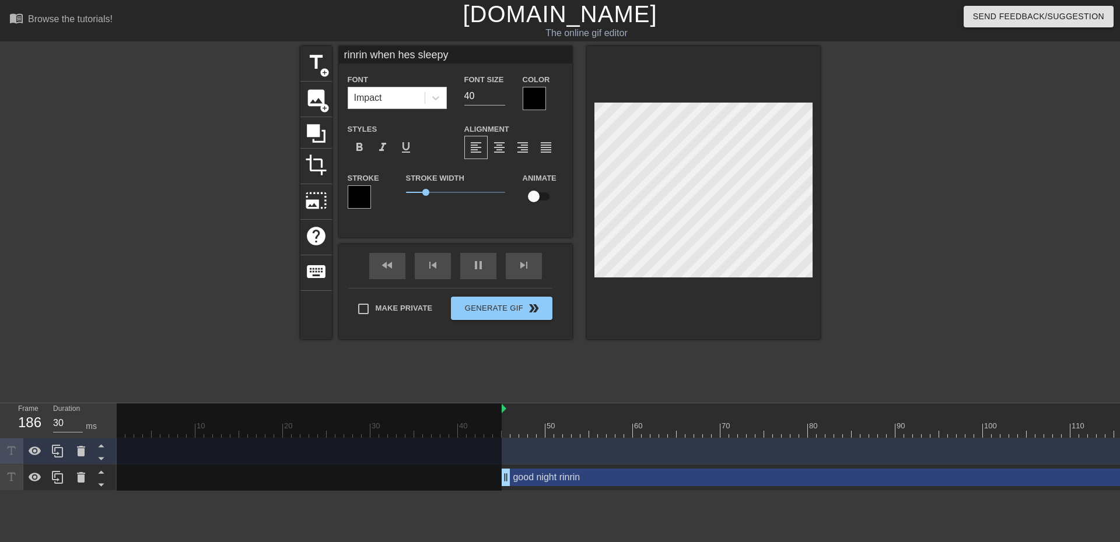
click at [537, 102] on div at bounding box center [534, 98] width 23 height 23
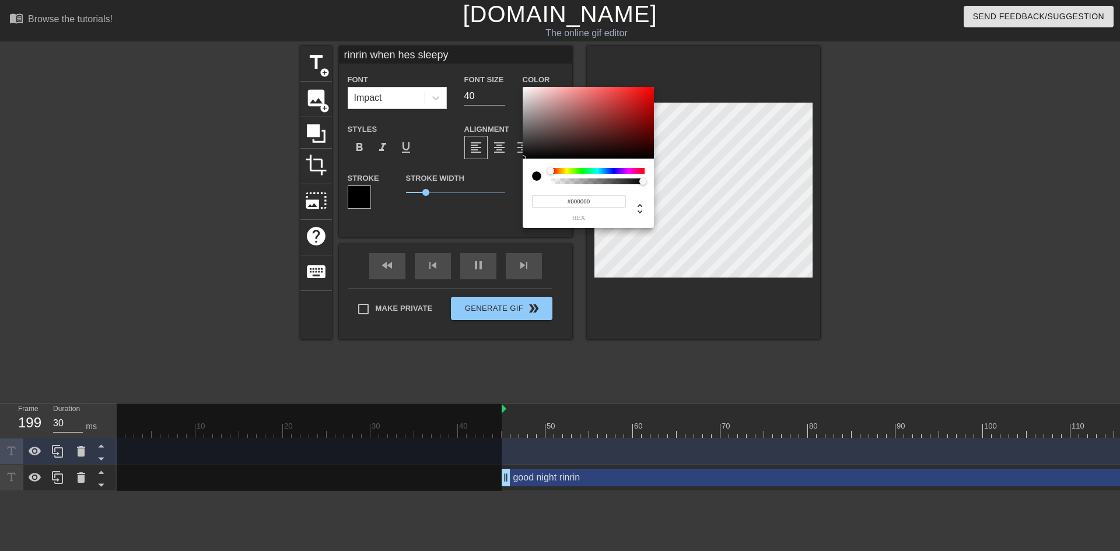
type input "40"
type input "#9D9494"
type input "30"
type input "#A39C9C"
type input "40"
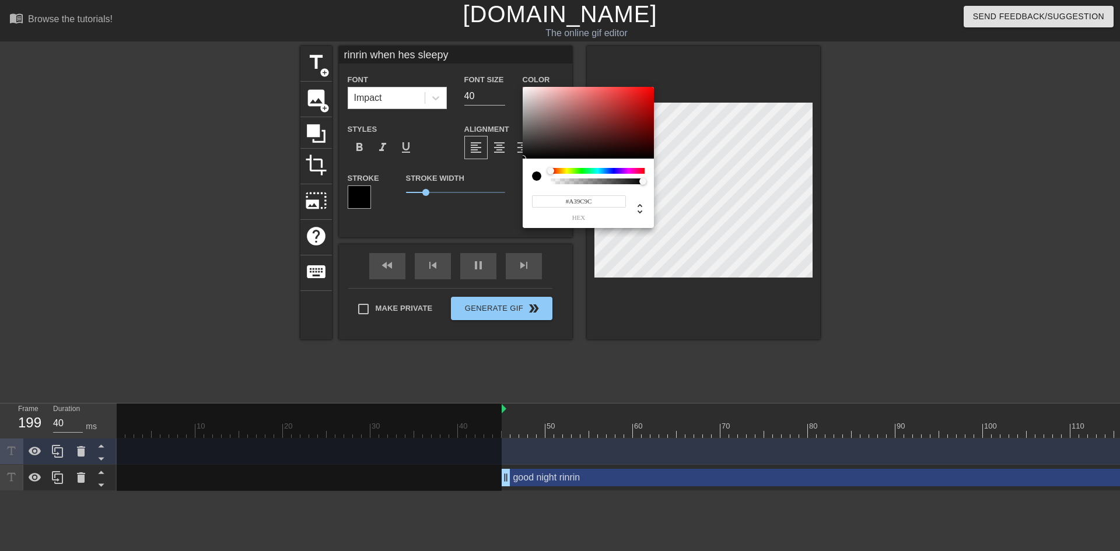
type input "#D1D1D1"
type input "30"
type input "#FFFFFF"
drag, startPoint x: 529, startPoint y: 114, endPoint x: 475, endPoint y: 68, distance: 71.2
click at [475, 68] on div "#FFFFFF hex" at bounding box center [560, 275] width 1120 height 551
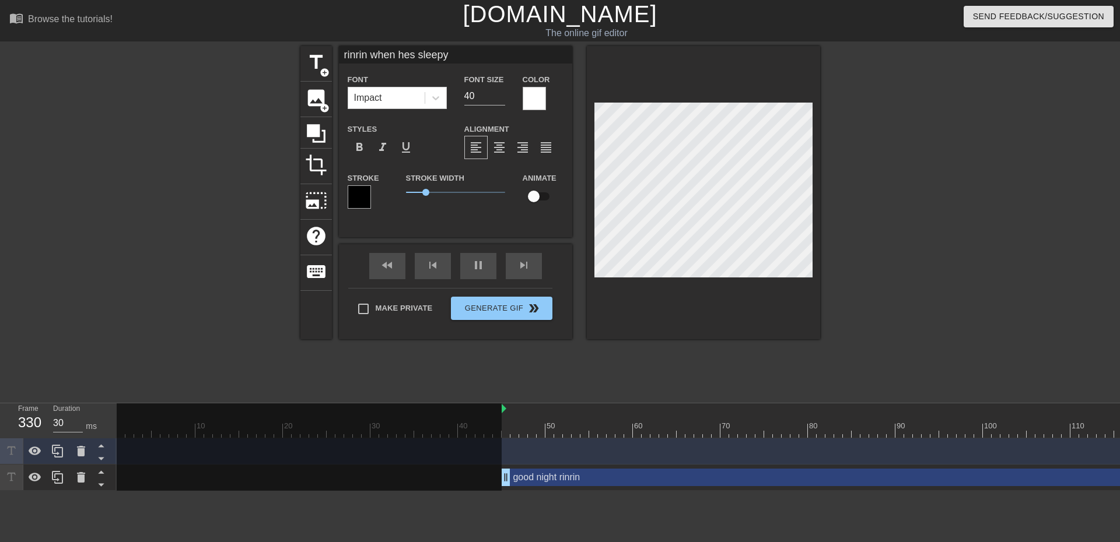
click at [861, 164] on div at bounding box center [921, 221] width 175 height 350
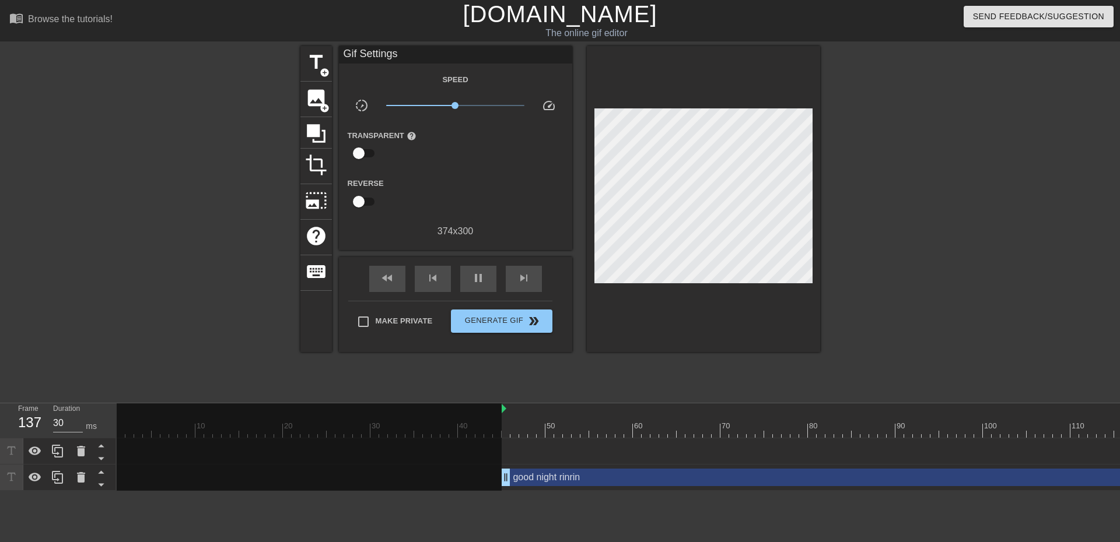
click at [902, 201] on div at bounding box center [921, 221] width 175 height 350
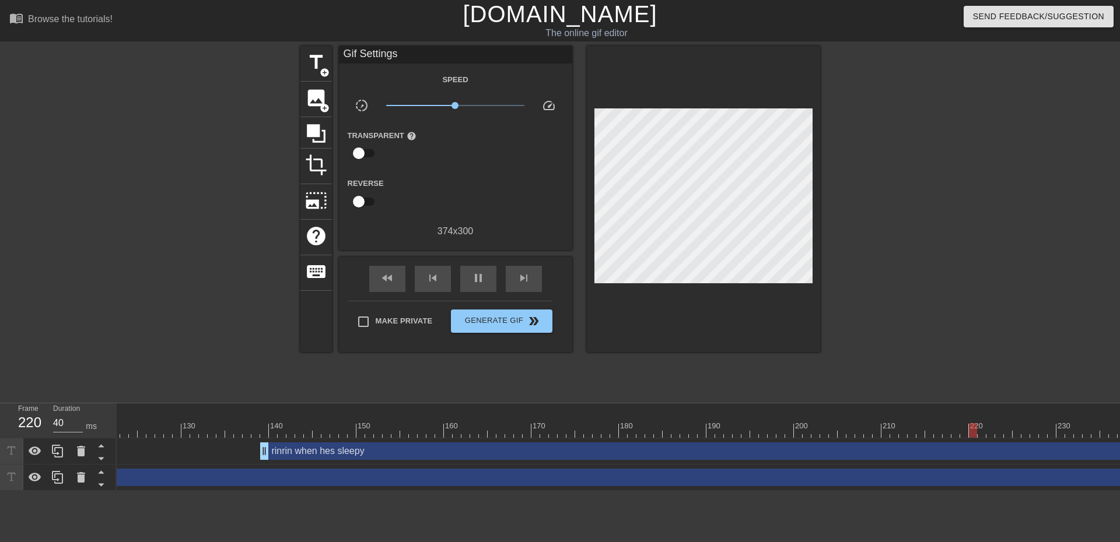
scroll to position [0, 1058]
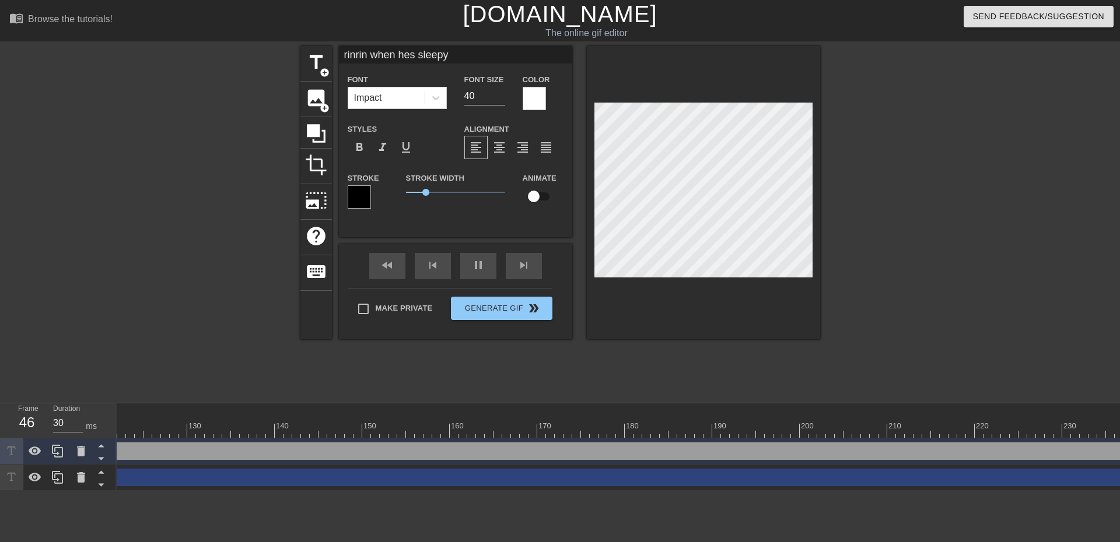
drag, startPoint x: 269, startPoint y: 447, endPoint x: -797, endPoint y: 278, distance: 1079.0
click at [0, 278] on html "menu_book Browse the tutorials! [DOMAIN_NAME] The online gif editor Send Feedba…" at bounding box center [560, 245] width 1120 height 491
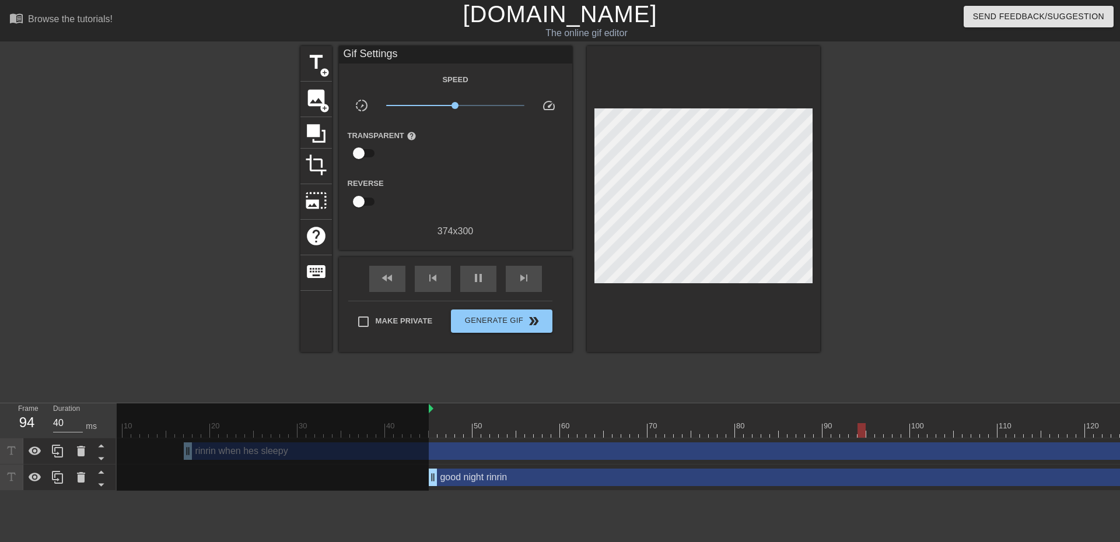
scroll to position [0, 0]
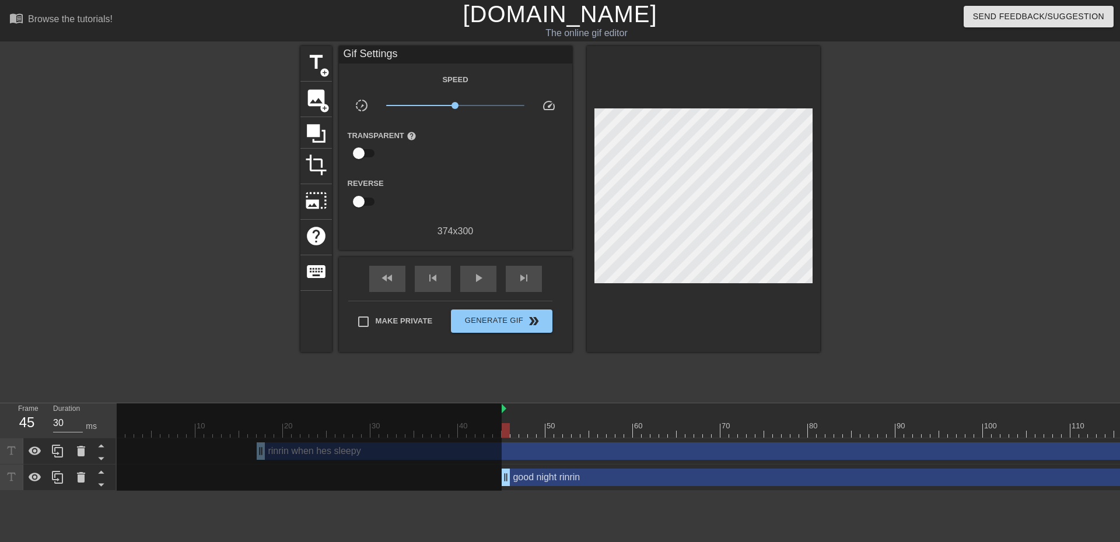
click at [262, 451] on div at bounding box center [309, 452] width 385 height 96
click at [332, 450] on div at bounding box center [309, 452] width 385 height 96
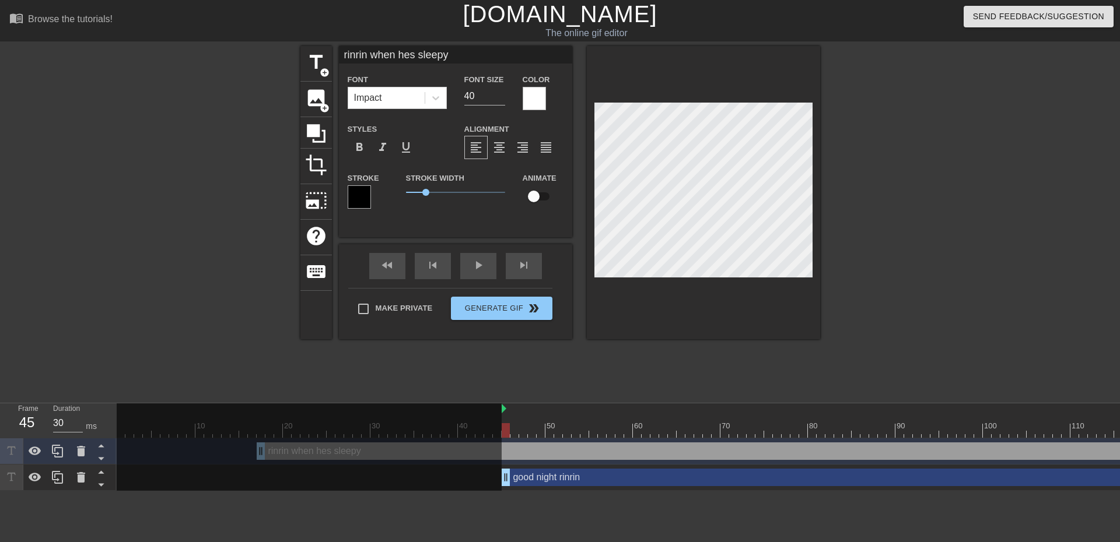
drag, startPoint x: 563, startPoint y: 450, endPoint x: 838, endPoint y: 456, distance: 275.4
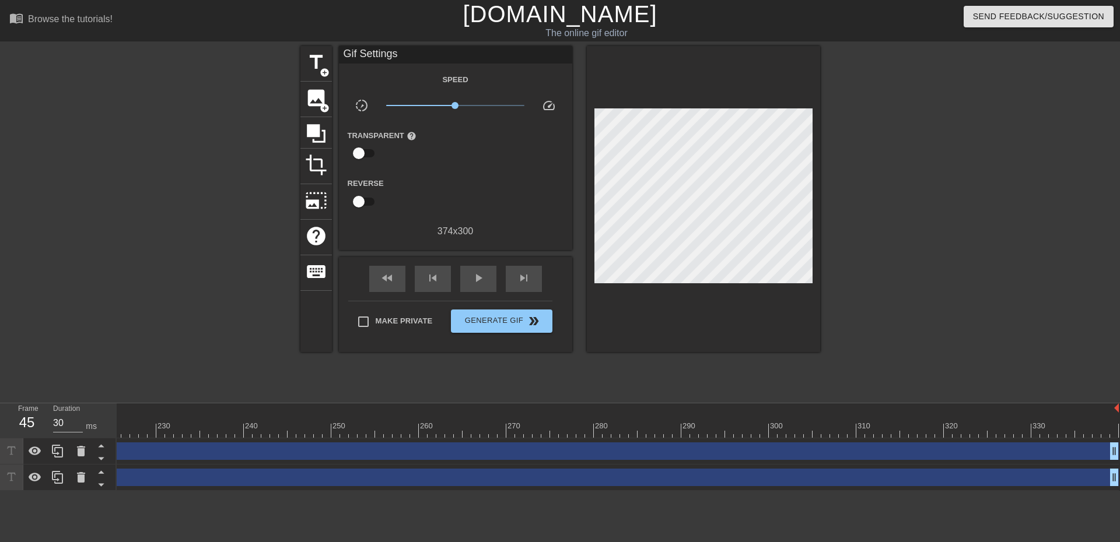
scroll to position [0, 1974]
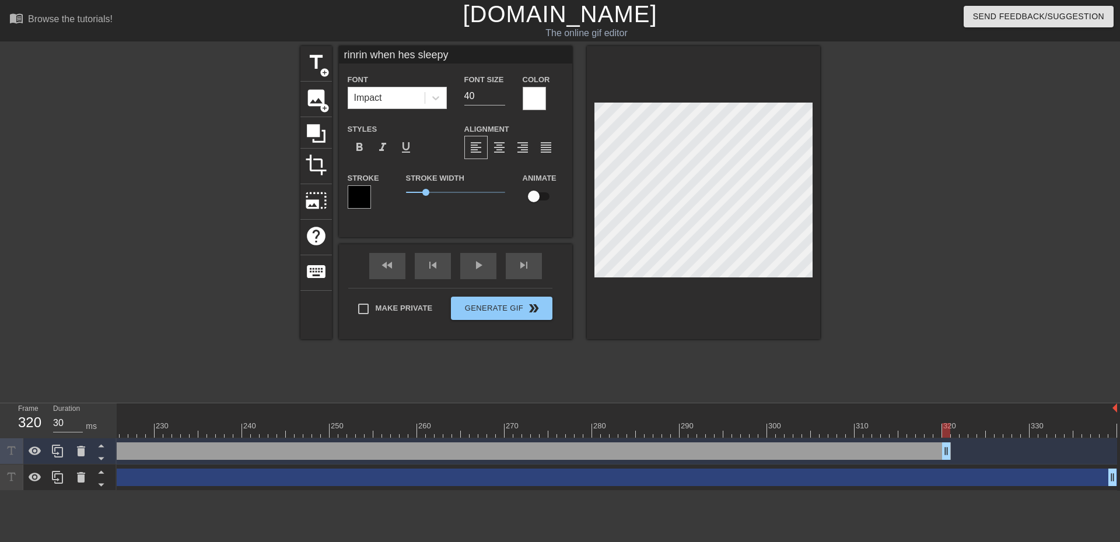
drag, startPoint x: 1104, startPoint y: 451, endPoint x: 938, endPoint y: 457, distance: 165.2
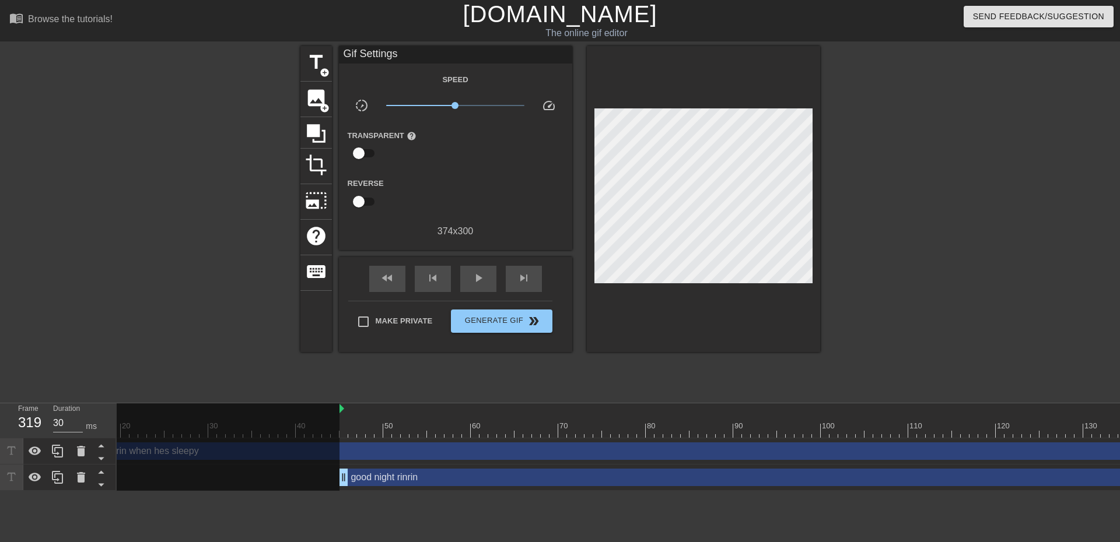
scroll to position [0, 0]
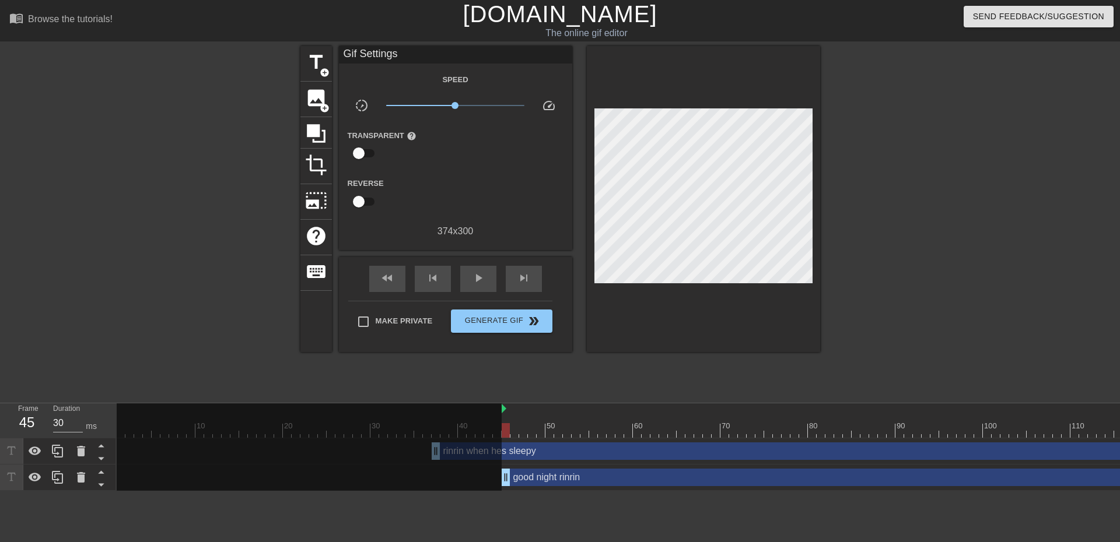
drag, startPoint x: 535, startPoint y: 449, endPoint x: 878, endPoint y: 449, distance: 342.4
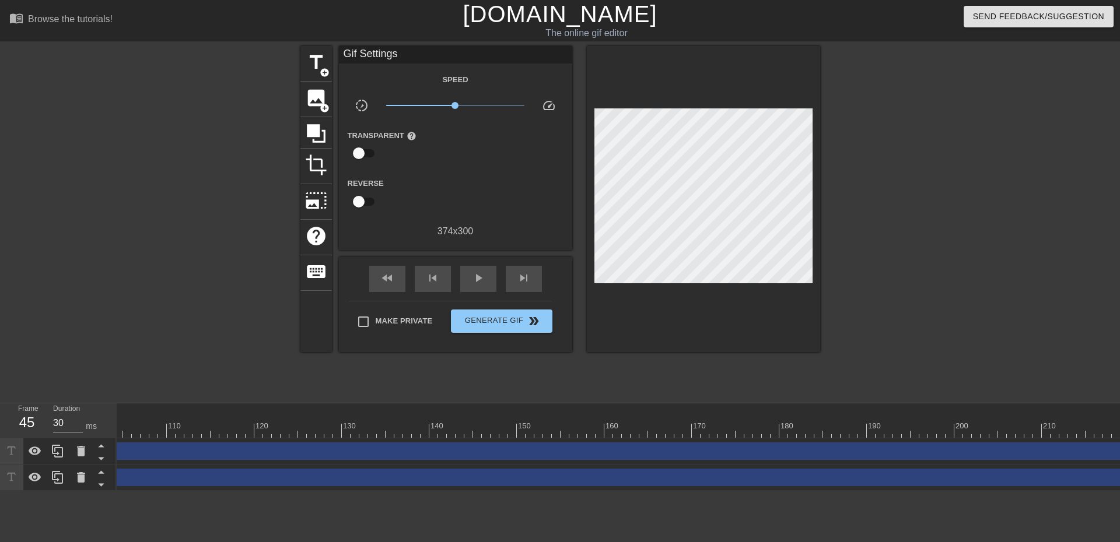
scroll to position [0, 1974]
drag, startPoint x: 1099, startPoint y: 449, endPoint x: 901, endPoint y: 474, distance: 199.9
drag, startPoint x: 795, startPoint y: 458, endPoint x: 1072, endPoint y: 454, distance: 277.1
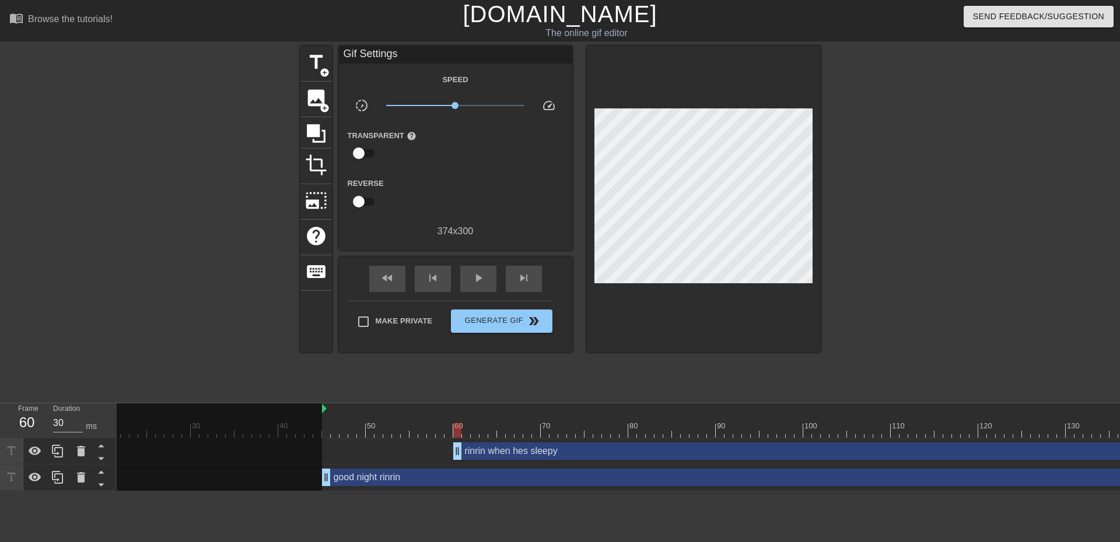
scroll to position [0, 176]
drag, startPoint x: 461, startPoint y: 453, endPoint x: 327, endPoint y: 453, distance: 134.7
click at [391, 375] on div "title add_circle image add_circle crop photo_size_select_large help keyboard Gi…" at bounding box center [560, 221] width 520 height 350
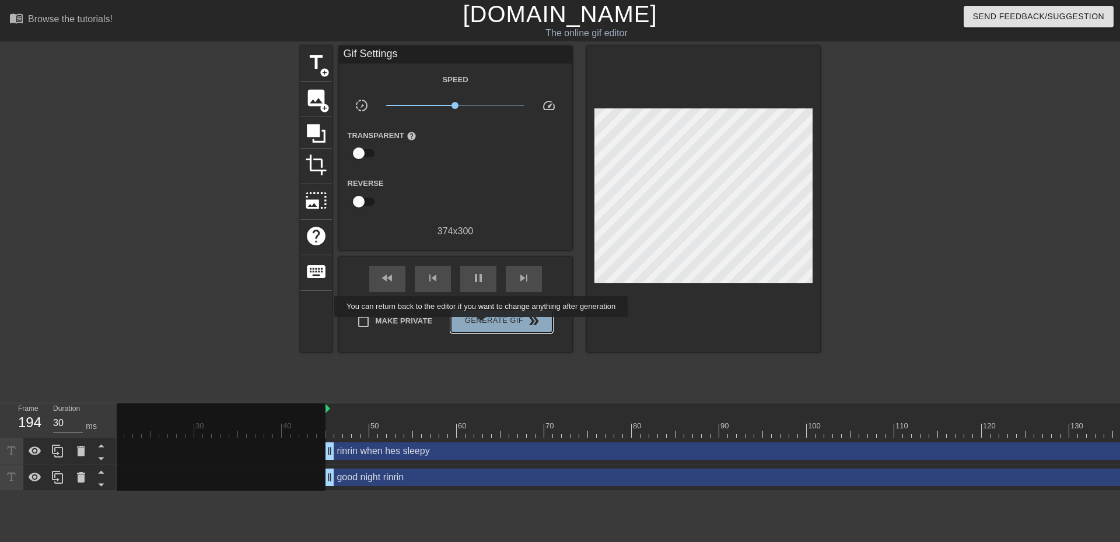
type input "40"
click at [482, 325] on span "Generate Gif double_arrow" at bounding box center [502, 321] width 92 height 14
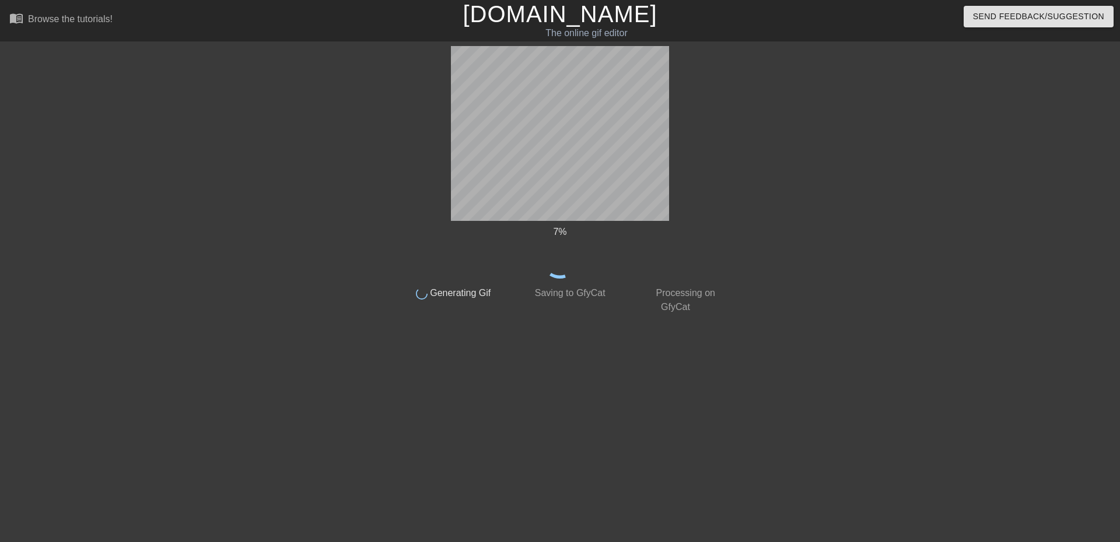
drag, startPoint x: 441, startPoint y: 117, endPoint x: 693, endPoint y: 157, distance: 255.8
click at [693, 157] on div "7 % done Generating Gif done Saving to GfyCat done Processing on GfyCat" at bounding box center [559, 180] width 329 height 268
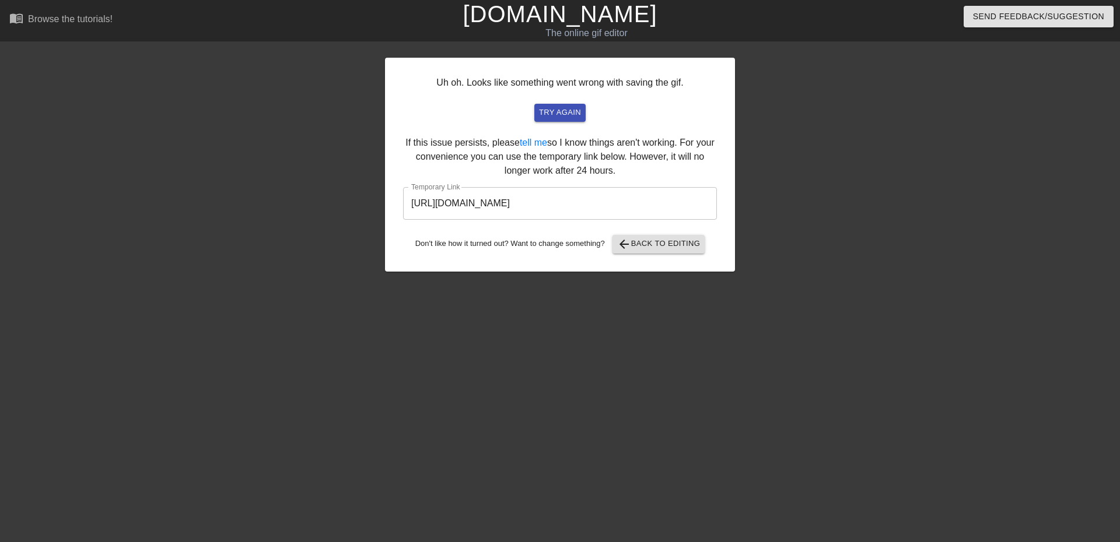
click at [577, 205] on input "[URL][DOMAIN_NAME]" at bounding box center [560, 203] width 314 height 33
click at [656, 241] on span "arrow_back Back to Editing" at bounding box center [658, 244] width 83 height 14
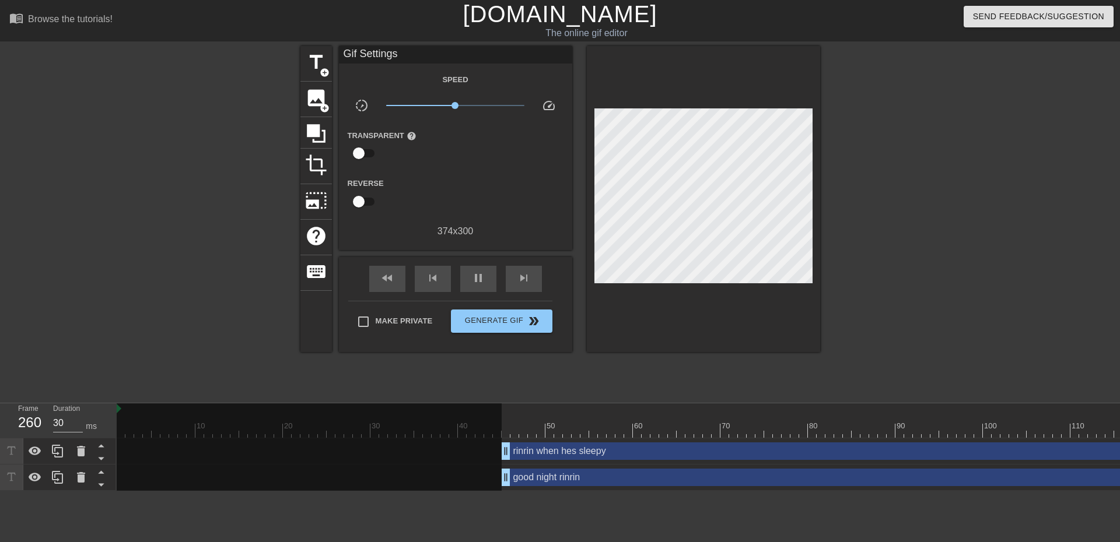
drag, startPoint x: 421, startPoint y: 501, endPoint x: 436, endPoint y: 501, distance: 15.7
click at [436, 491] on html "menu_book Browse the tutorials! [DOMAIN_NAME] The online gif editor Send Feedba…" at bounding box center [560, 245] width 1120 height 491
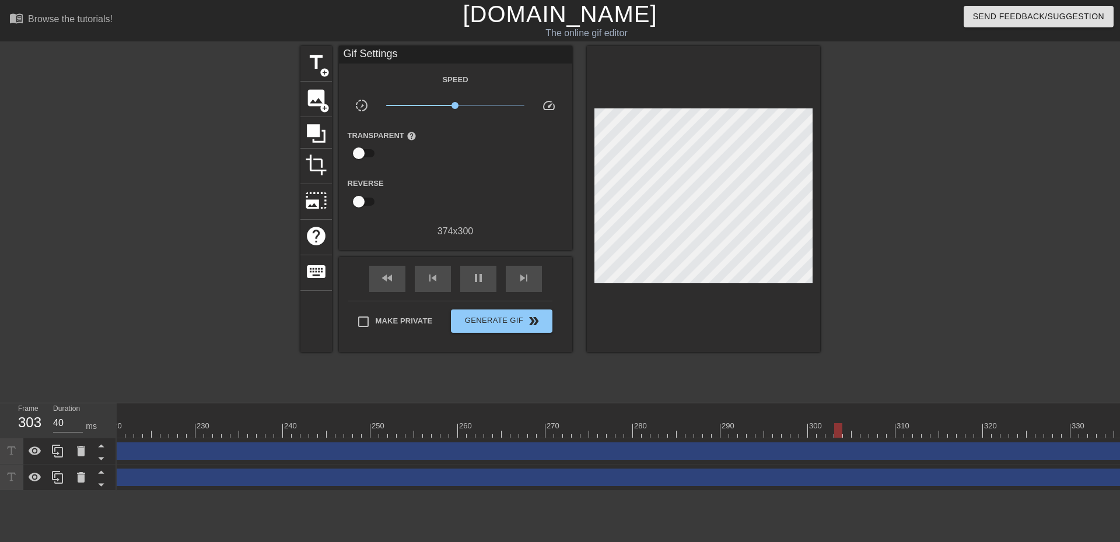
scroll to position [0, 1974]
drag, startPoint x: 1101, startPoint y: 427, endPoint x: 408, endPoint y: 407, distance: 692.6
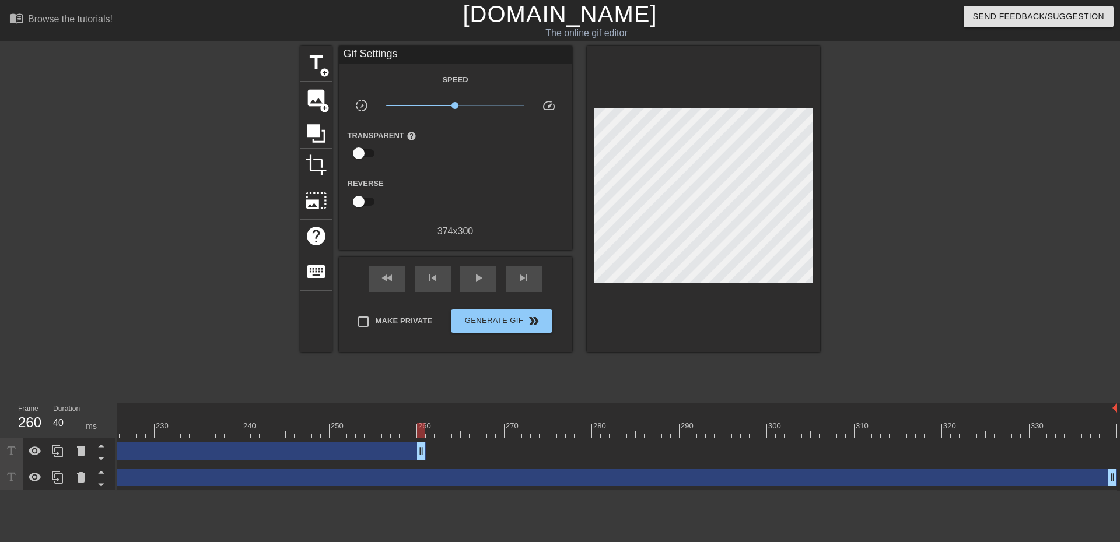
drag, startPoint x: 1103, startPoint y: 456, endPoint x: 415, endPoint y: 457, distance: 688.2
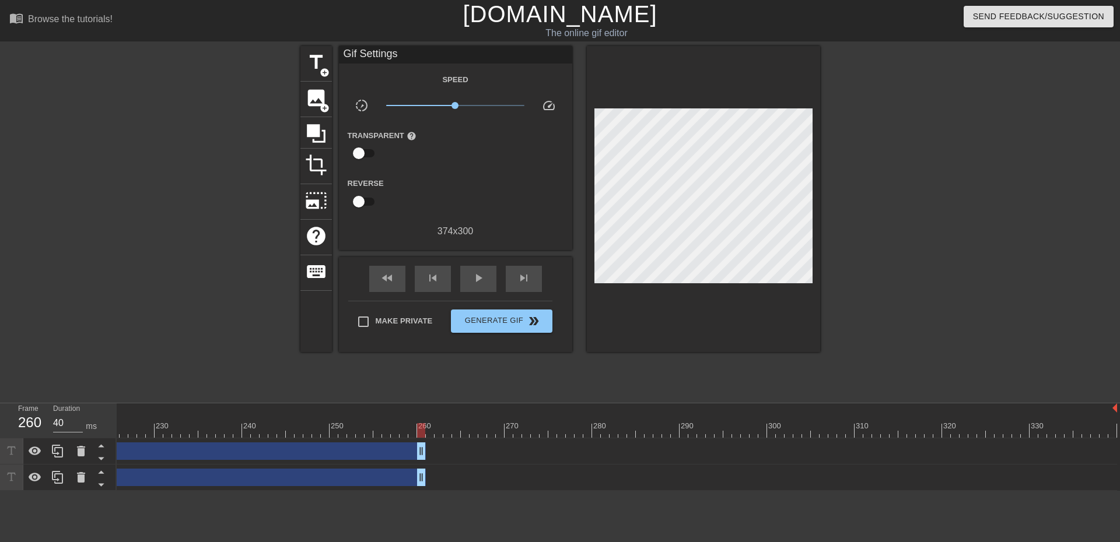
drag, startPoint x: 1102, startPoint y: 478, endPoint x: 409, endPoint y: 464, distance: 692.5
click at [583, 419] on div at bounding box center [587, 422] width 9 height 15
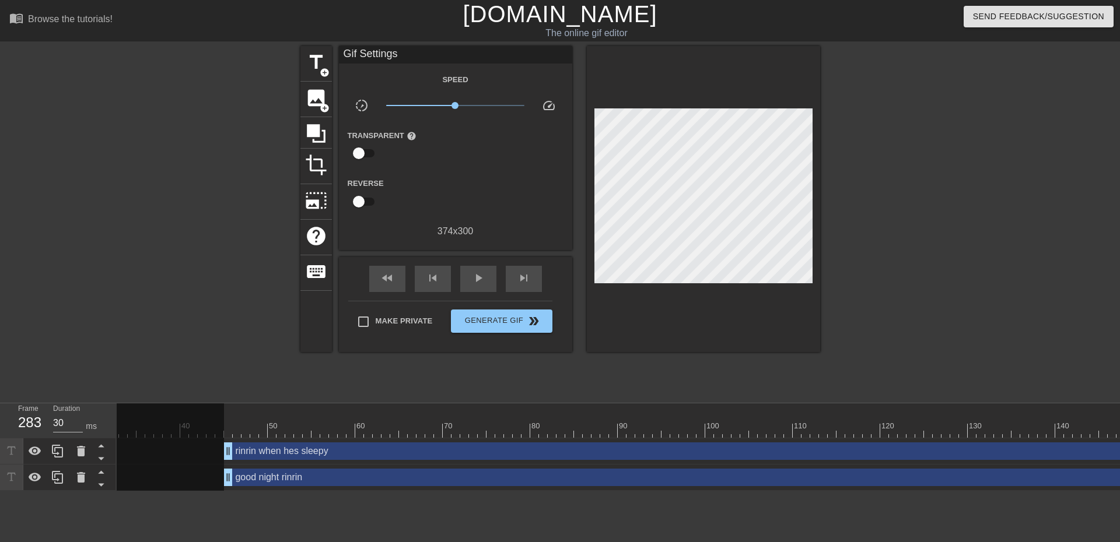
scroll to position [0, 0]
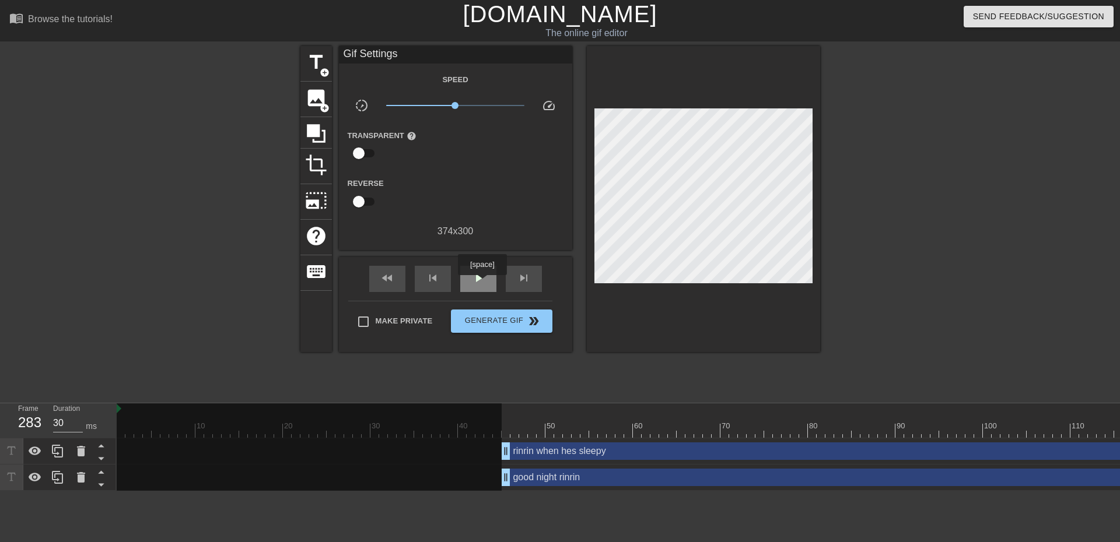
click at [482, 283] on span "play_arrow" at bounding box center [478, 278] width 14 height 14
drag, startPoint x: 519, startPoint y: 422, endPoint x: 561, endPoint y: 415, distance: 42.7
drag, startPoint x: 544, startPoint y: 414, endPoint x: 482, endPoint y: 420, distance: 62.7
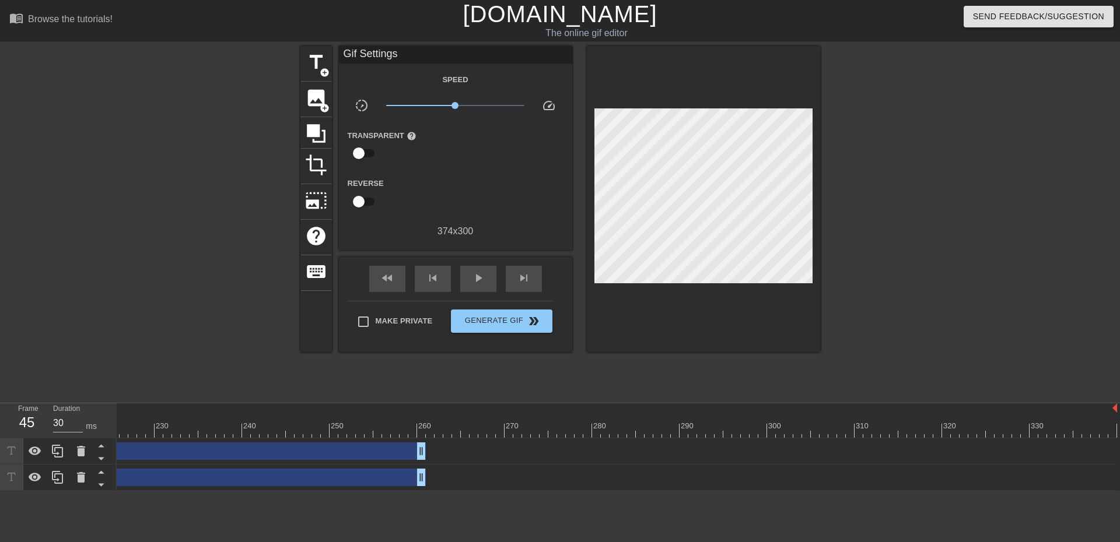
scroll to position [0, 1964]
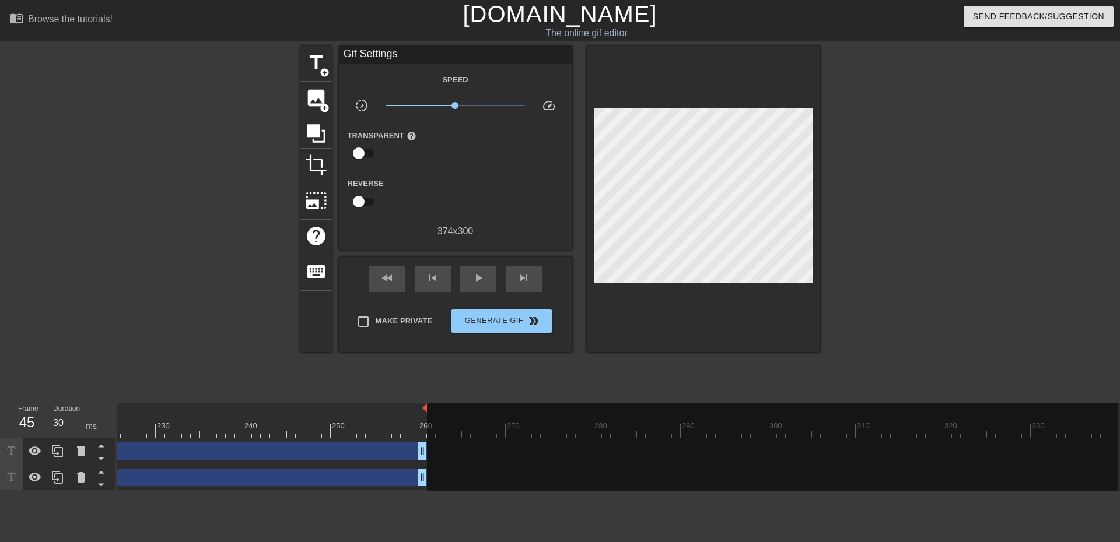
drag, startPoint x: 1106, startPoint y: 407, endPoint x: 414, endPoint y: 407, distance: 691.7
click at [477, 292] on div "fast_rewind skip_previous play_arrow skip_next" at bounding box center [455, 279] width 190 height 44
click at [489, 277] on div "play_arrow" at bounding box center [478, 279] width 36 height 26
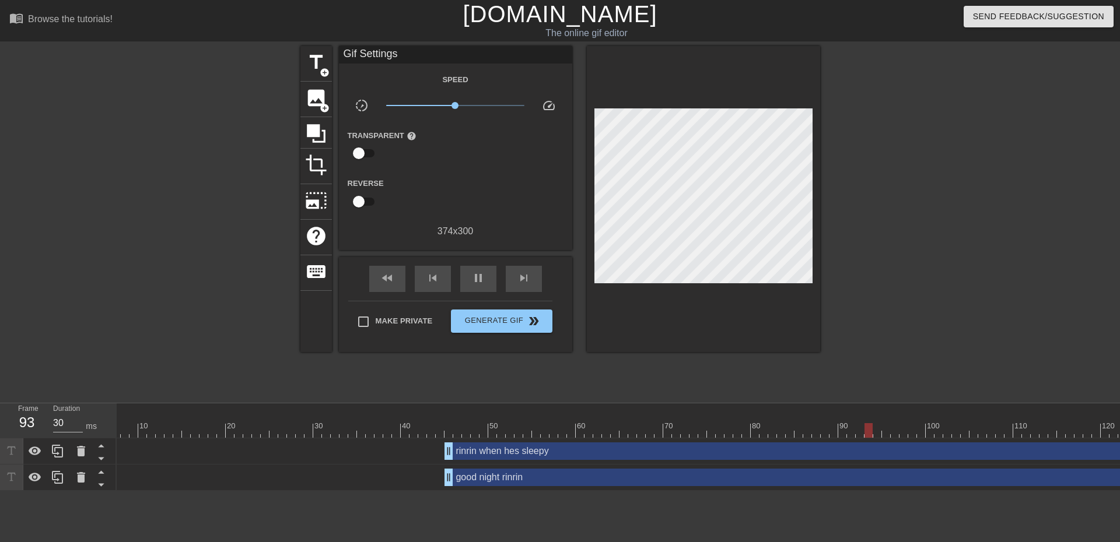
scroll to position [0, 0]
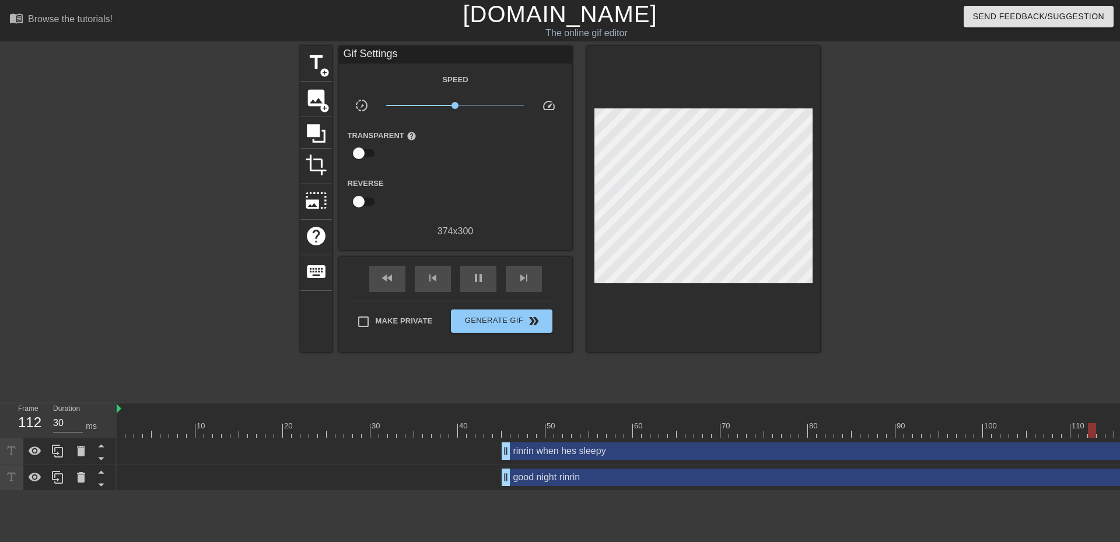
drag, startPoint x: 413, startPoint y: 434, endPoint x: 81, endPoint y: 424, distance: 332.0
click at [75, 432] on div "Frame 1 Duration 30 ms 10 20 30 40 50 60 70 80 90 100 110 120 130 140 150" at bounding box center [560, 447] width 1120 height 87
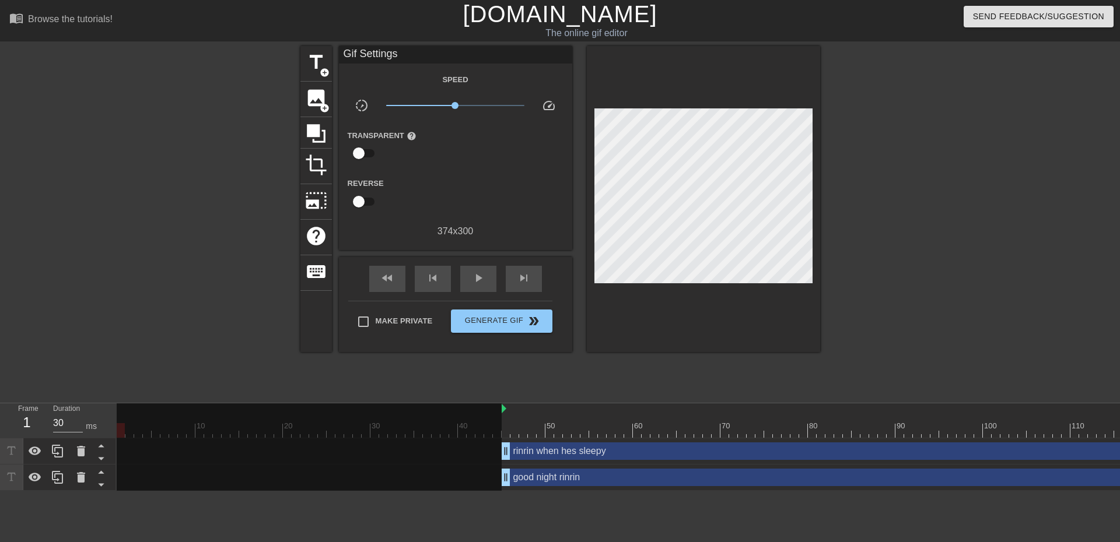
drag, startPoint x: 118, startPoint y: 409, endPoint x: 503, endPoint y: 421, distance: 385.7
click at [476, 279] on span "play_arrow" at bounding box center [478, 278] width 14 height 14
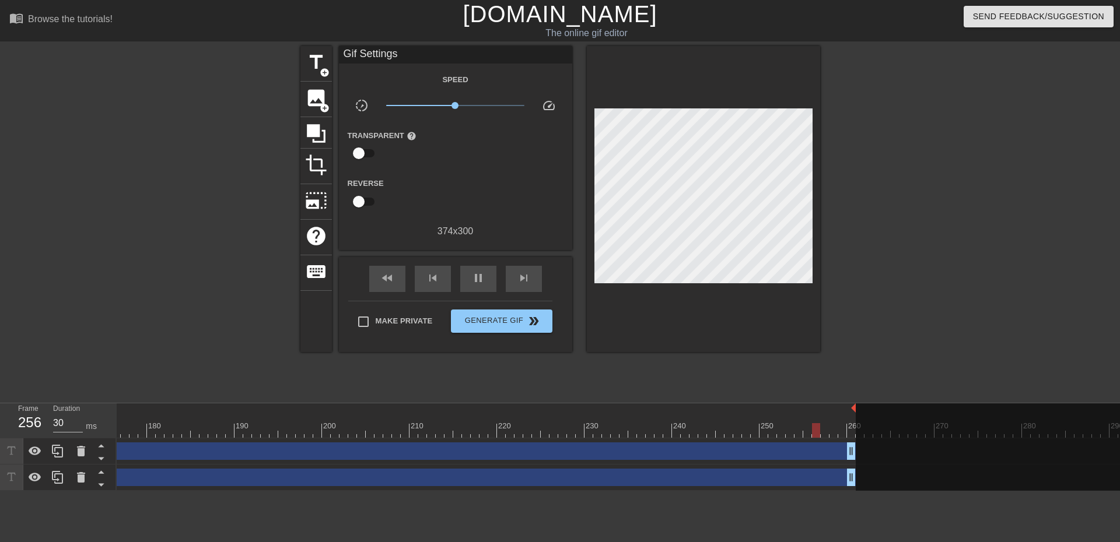
scroll to position [0, 1534]
type input "30"
click at [520, 328] on button "Generate Gif double_arrow" at bounding box center [501, 321] width 101 height 23
